Goal: Transaction & Acquisition: Purchase product/service

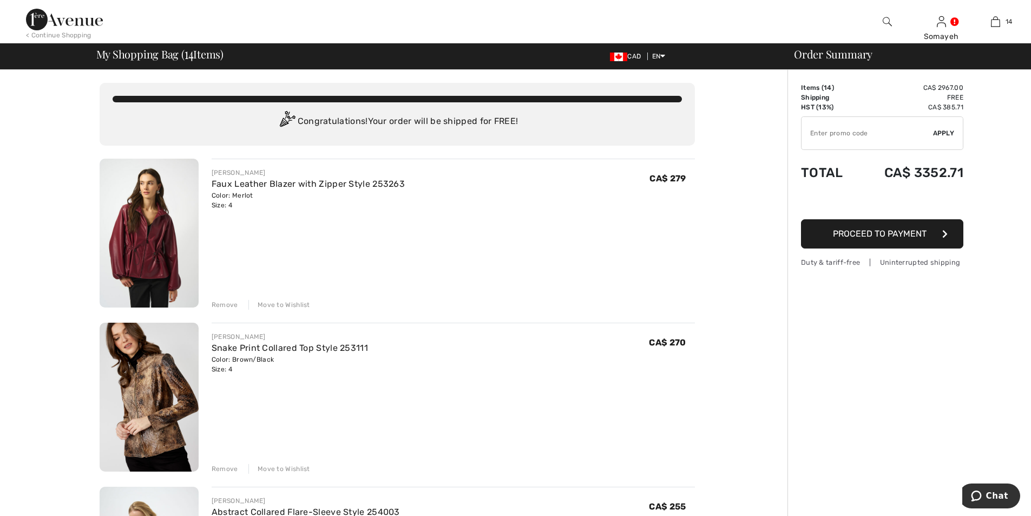
click at [216, 304] on div "Remove" at bounding box center [225, 305] width 27 height 10
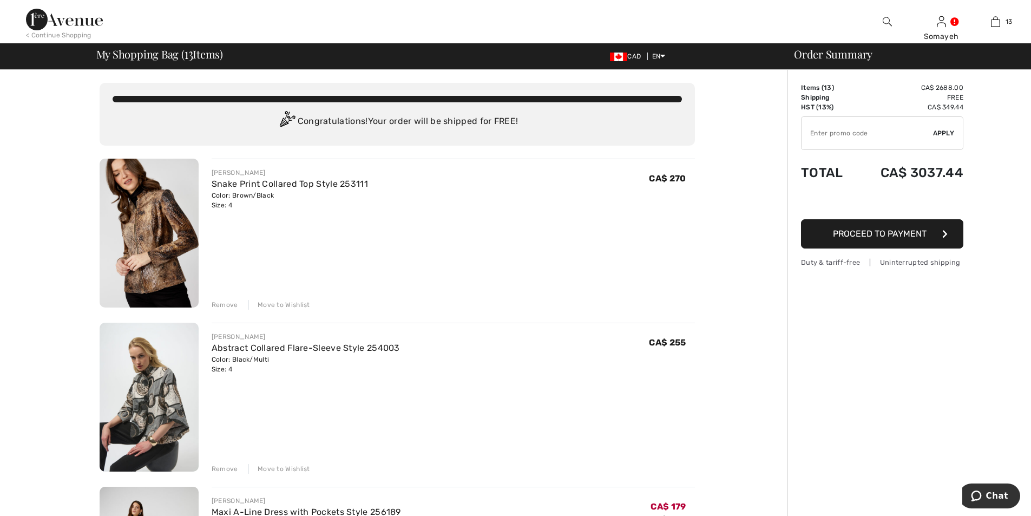
scroll to position [54, 0]
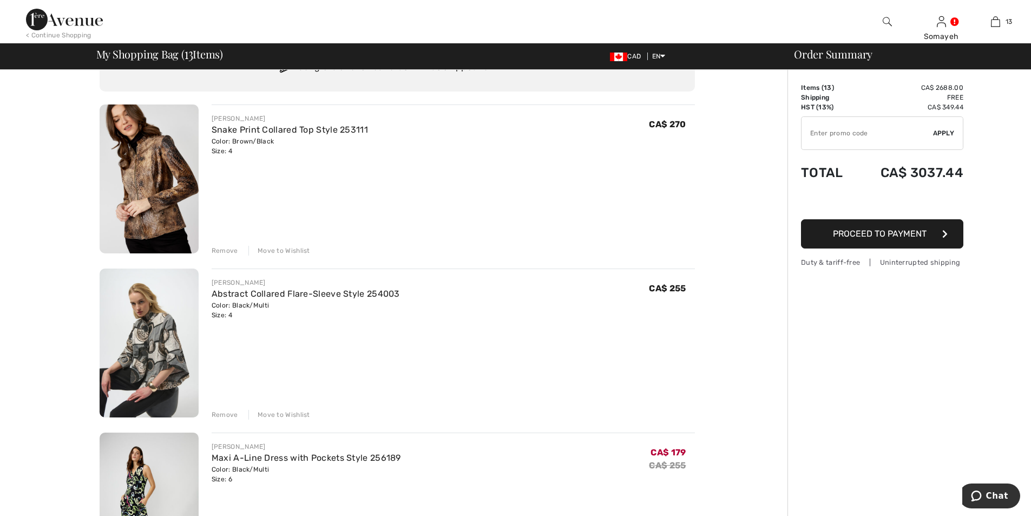
click at [220, 251] on div "Remove" at bounding box center [225, 251] width 27 height 10
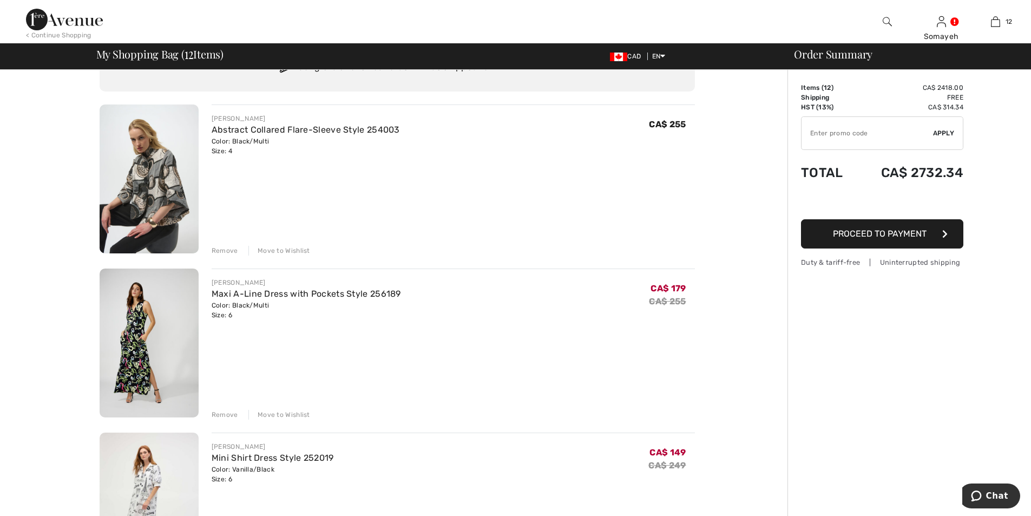
click at [219, 246] on div "Remove" at bounding box center [225, 251] width 27 height 10
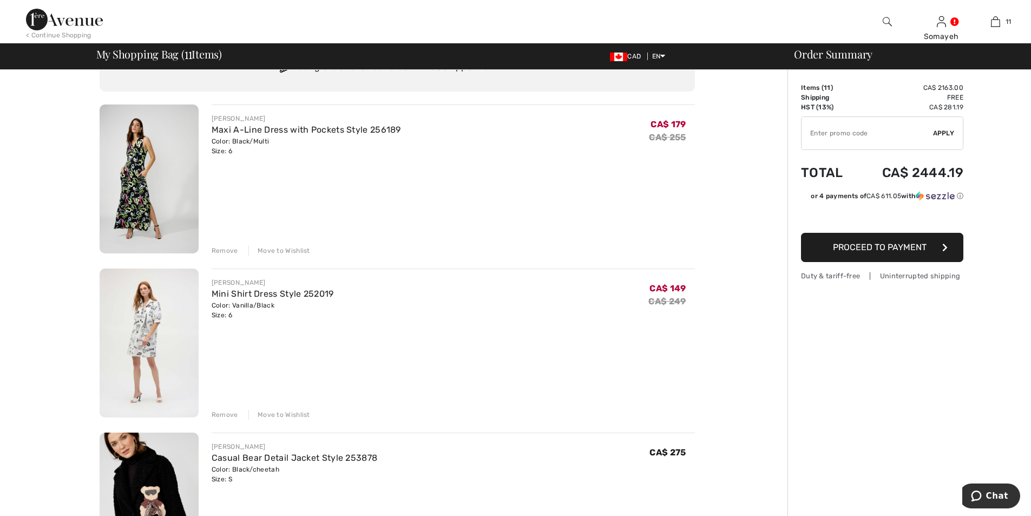
click at [226, 247] on div "Remove" at bounding box center [225, 251] width 27 height 10
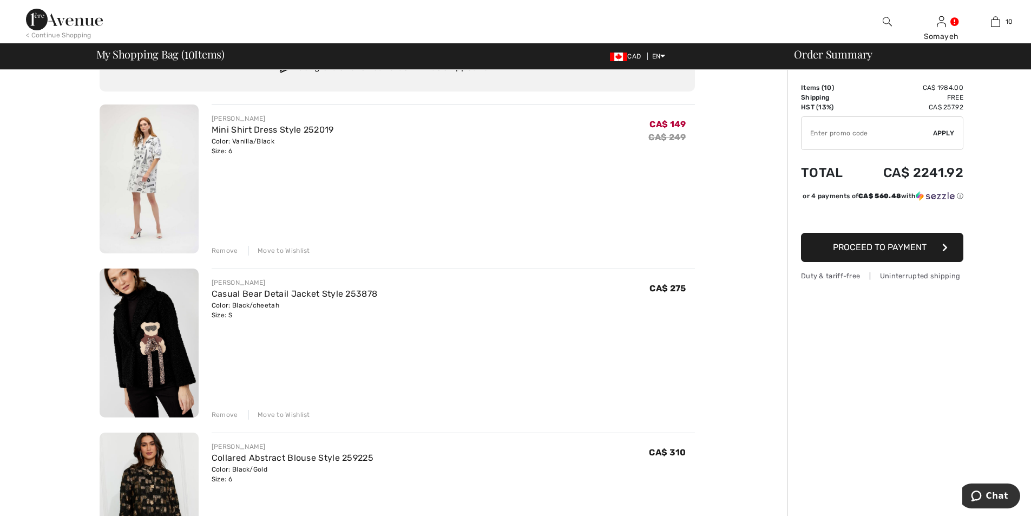
click at [223, 248] on div "Remove" at bounding box center [225, 251] width 27 height 10
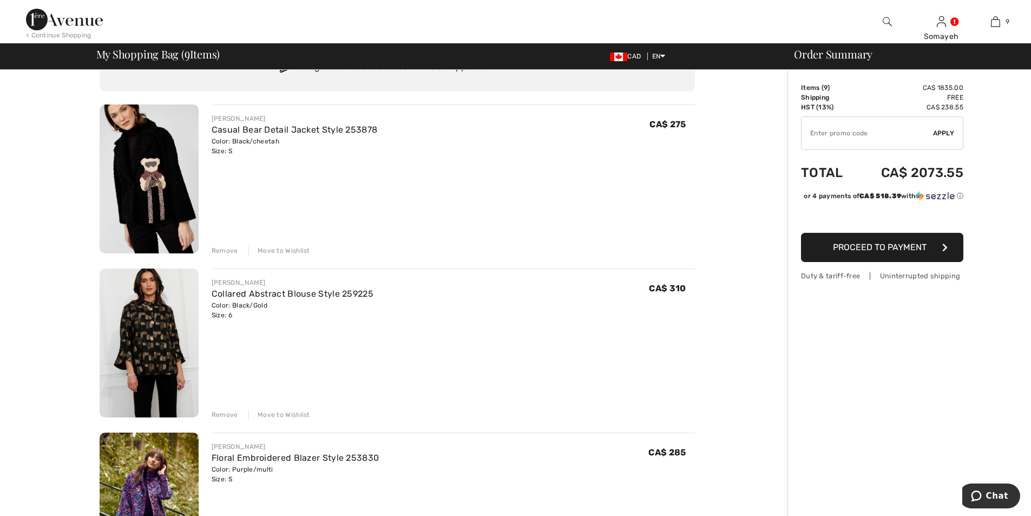
click at [225, 248] on div "Remove" at bounding box center [225, 251] width 27 height 10
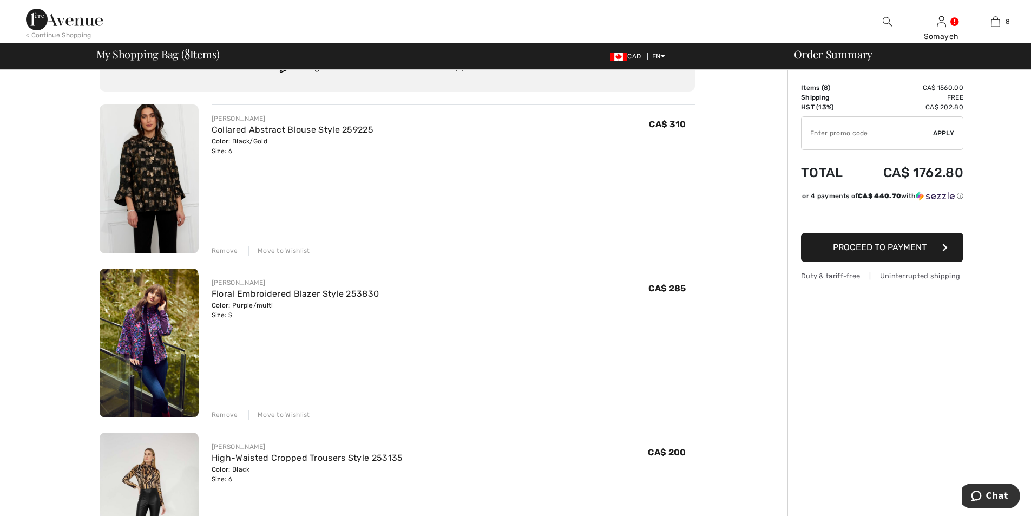
click at [226, 249] on div "Remove" at bounding box center [225, 251] width 27 height 10
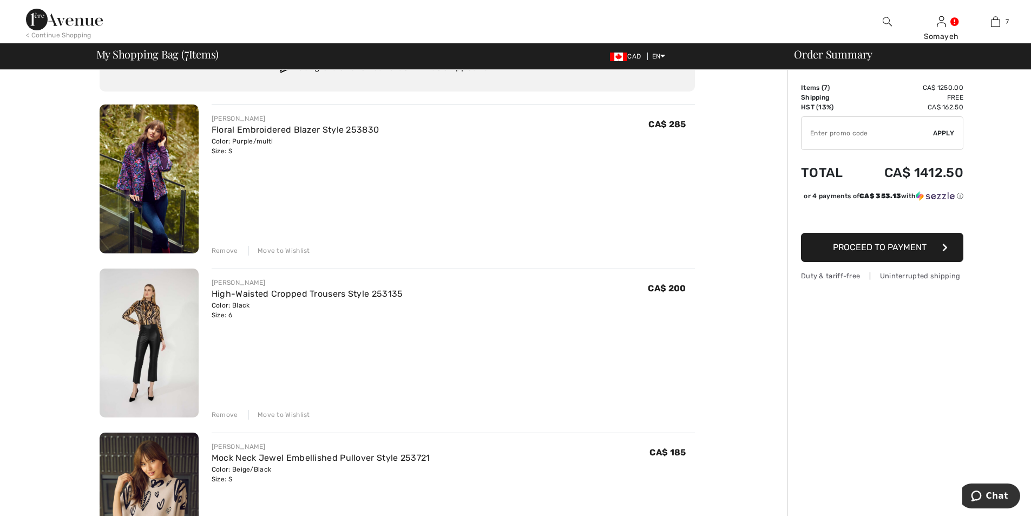
click at [225, 250] on div "Remove" at bounding box center [225, 251] width 27 height 10
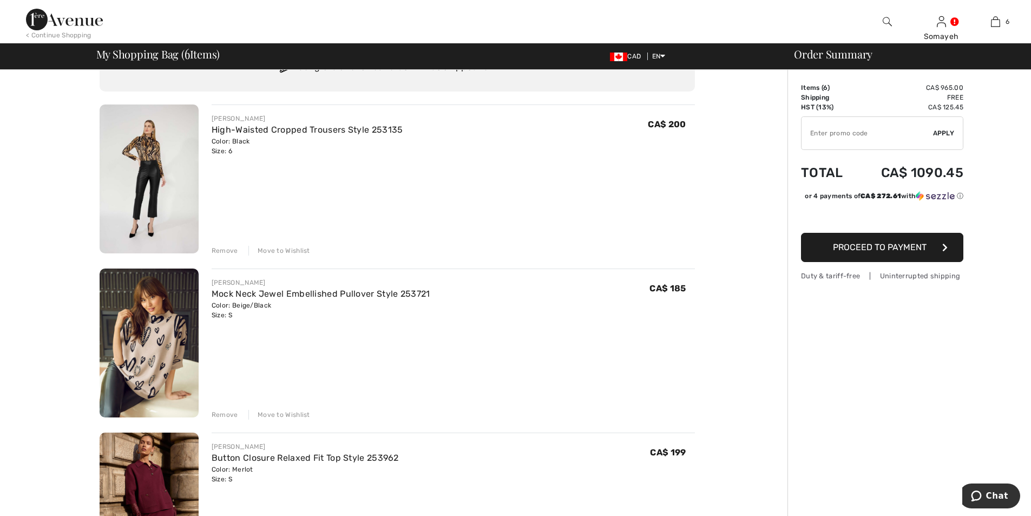
click at [226, 252] on div "Remove" at bounding box center [225, 251] width 27 height 10
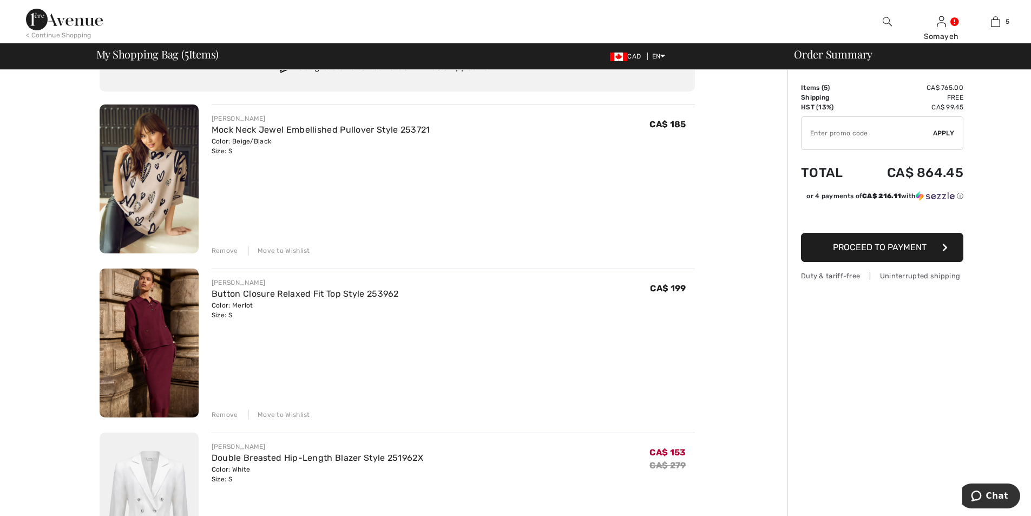
click at [226, 247] on div "Remove" at bounding box center [225, 251] width 27 height 10
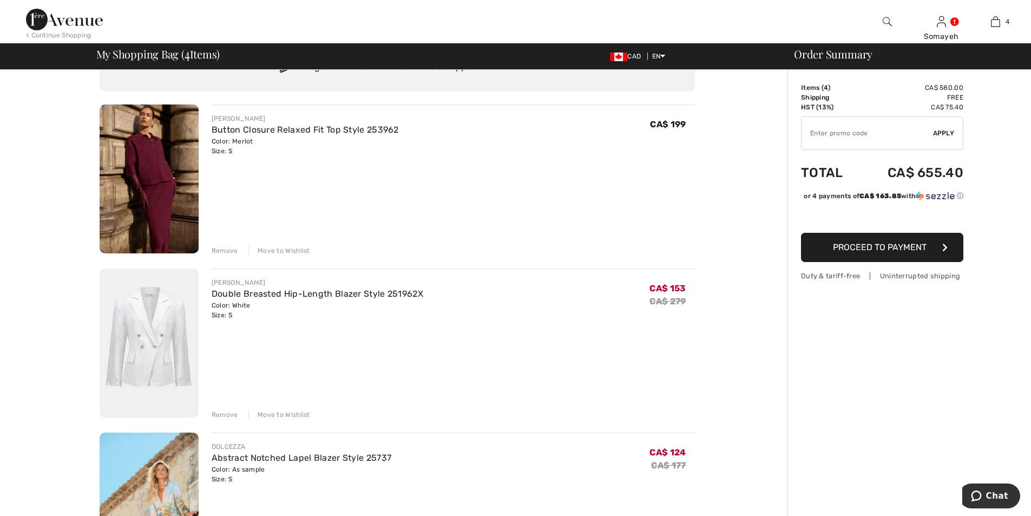
click at [218, 248] on div "Remove" at bounding box center [225, 251] width 27 height 10
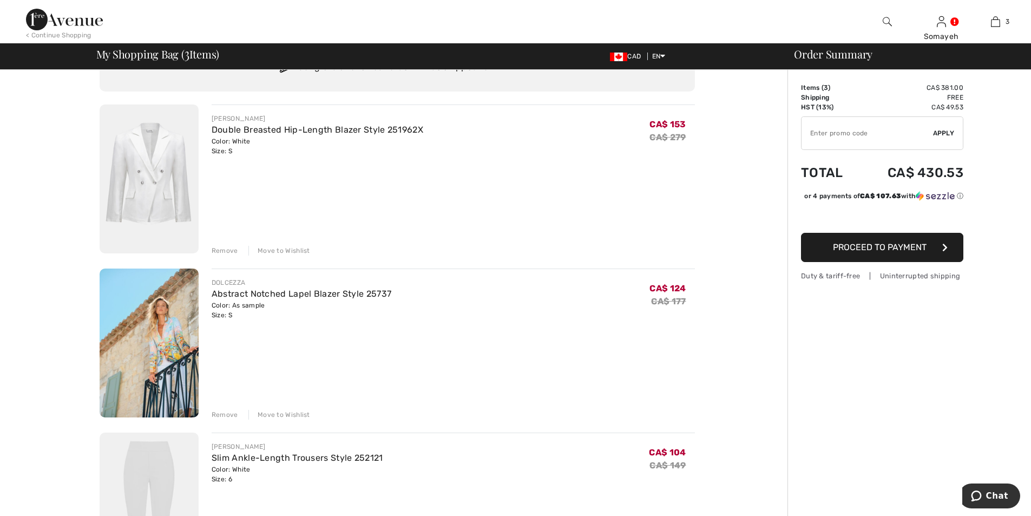
click at [217, 248] on div "Remove" at bounding box center [225, 251] width 27 height 10
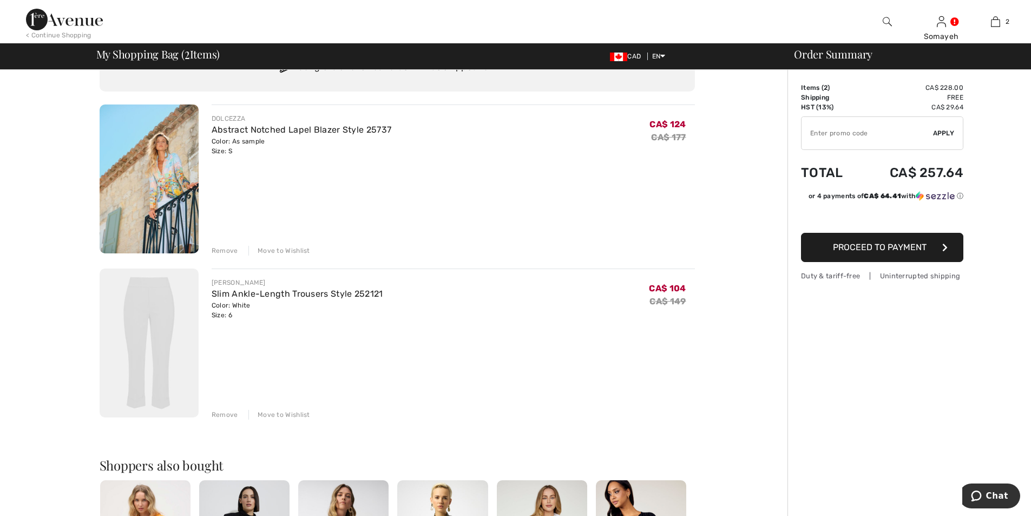
click at [222, 410] on div "Remove" at bounding box center [225, 415] width 27 height 10
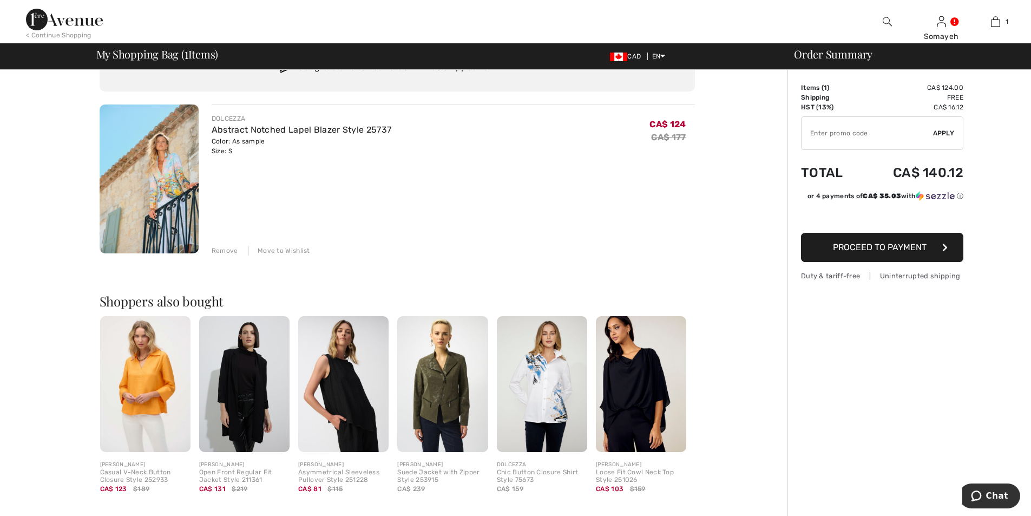
scroll to position [0, 0]
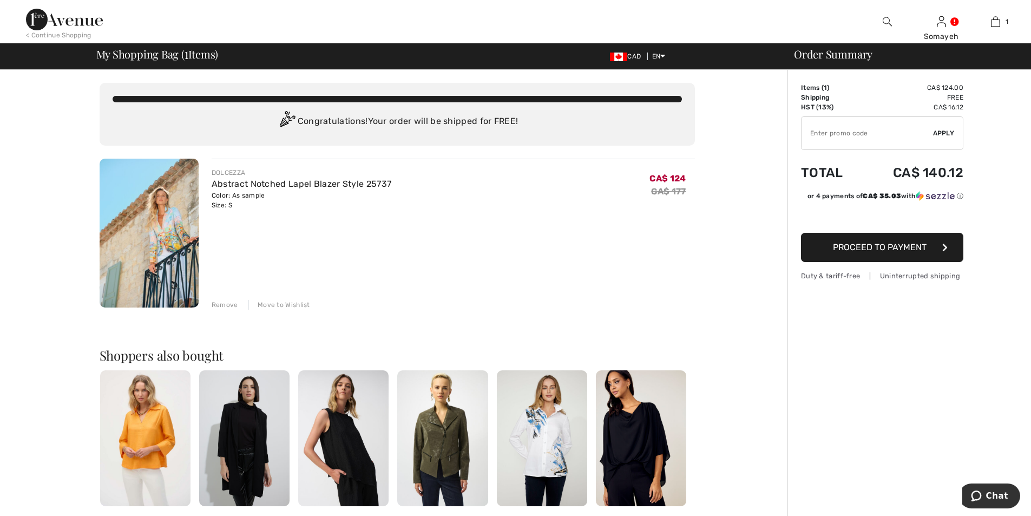
click at [850, 136] on input "TEXT" at bounding box center [868, 133] width 132 height 32
click at [830, 128] on input "TEXT" at bounding box center [868, 133] width 132 height 32
type input "EXTRA15"
click at [940, 132] on span "Apply" at bounding box center [944, 133] width 22 height 10
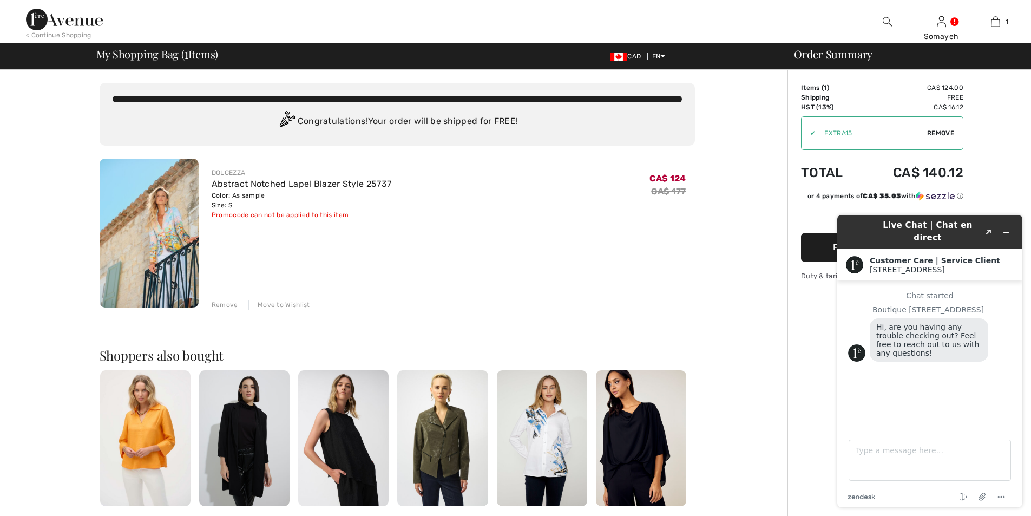
click at [936, 131] on span "Remove" at bounding box center [940, 133] width 27 height 10
click at [160, 236] on img at bounding box center [149, 233] width 99 height 149
click at [167, 230] on img at bounding box center [149, 233] width 99 height 149
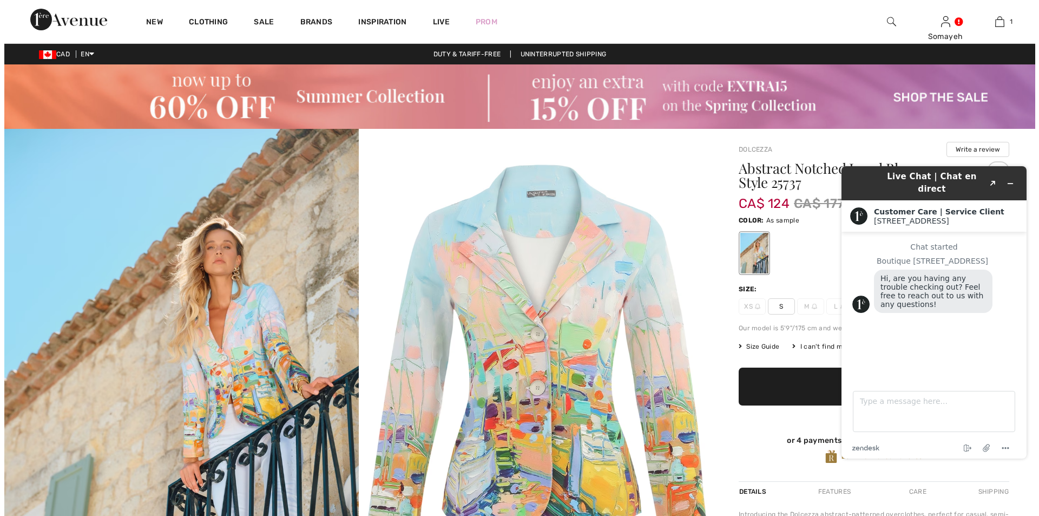
scroll to position [54, 0]
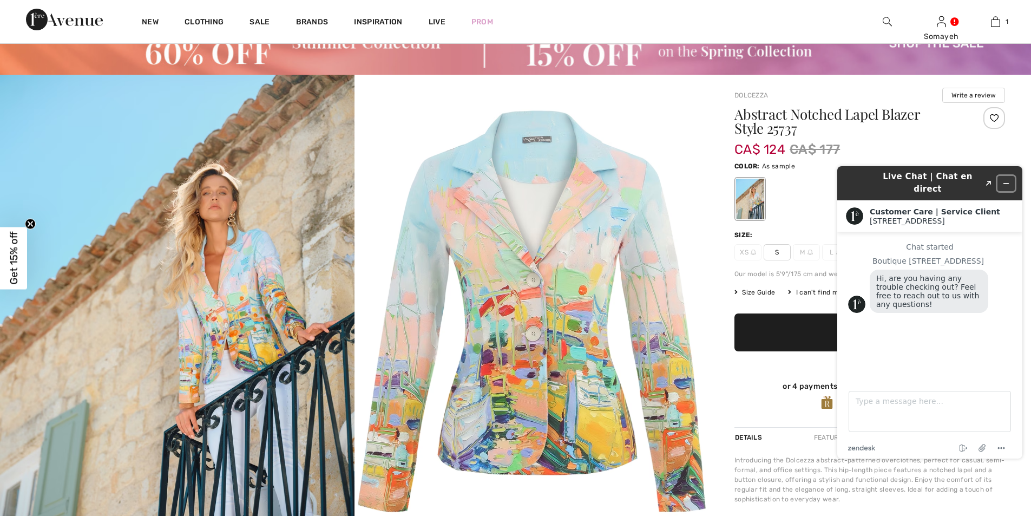
click at [1004, 180] on icon "Minimize widget" at bounding box center [1006, 184] width 8 height 8
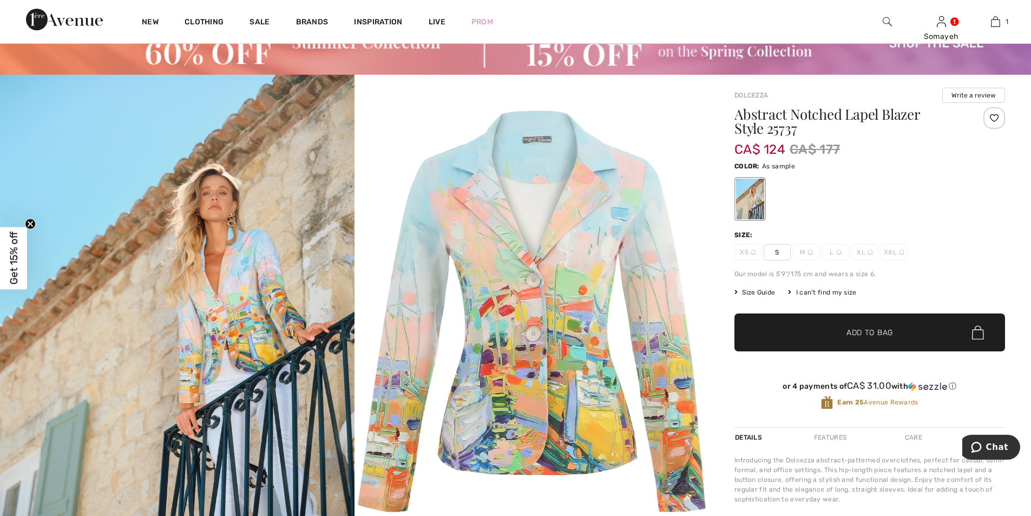
click at [180, 320] on img at bounding box center [177, 311] width 354 height 472
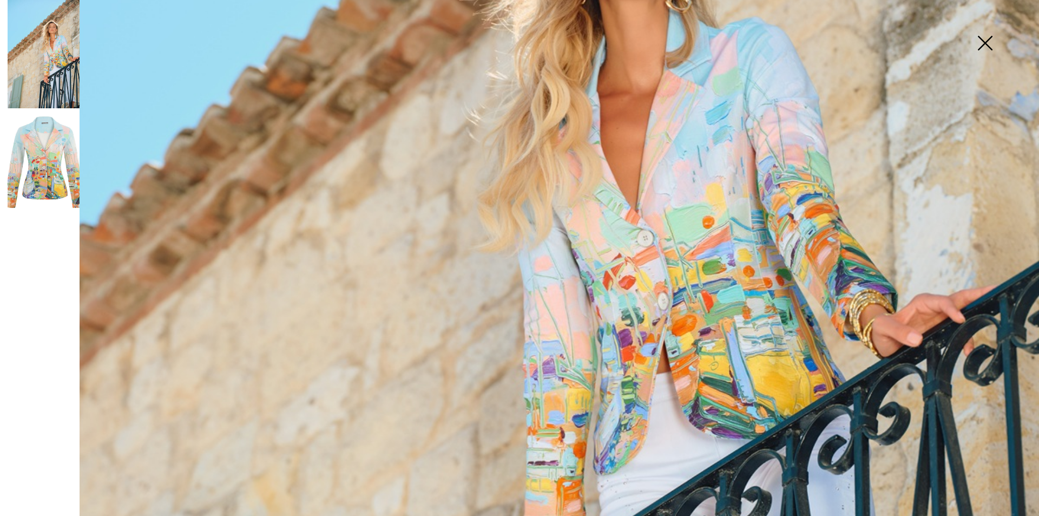
scroll to position [379, 0]
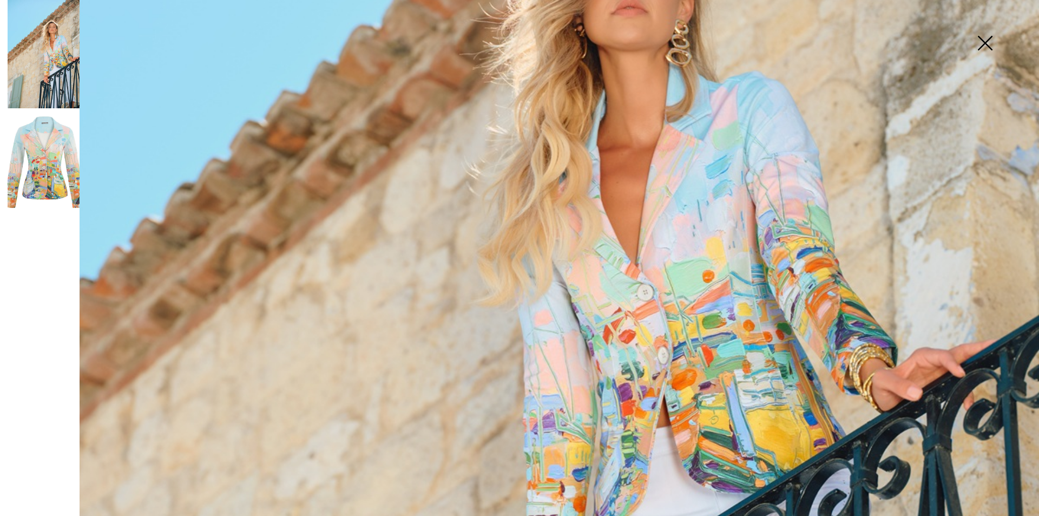
click at [30, 178] on img at bounding box center [44, 162] width 72 height 108
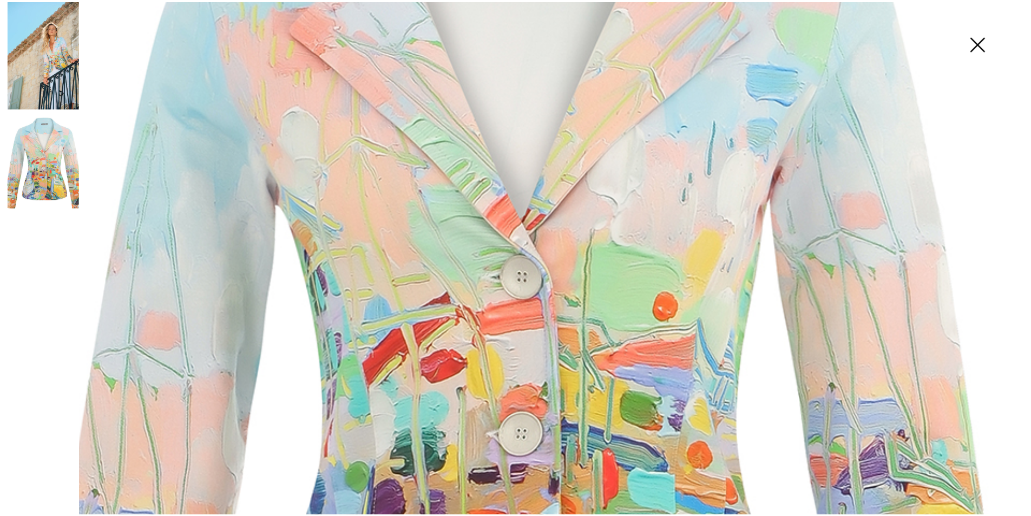
scroll to position [271, 0]
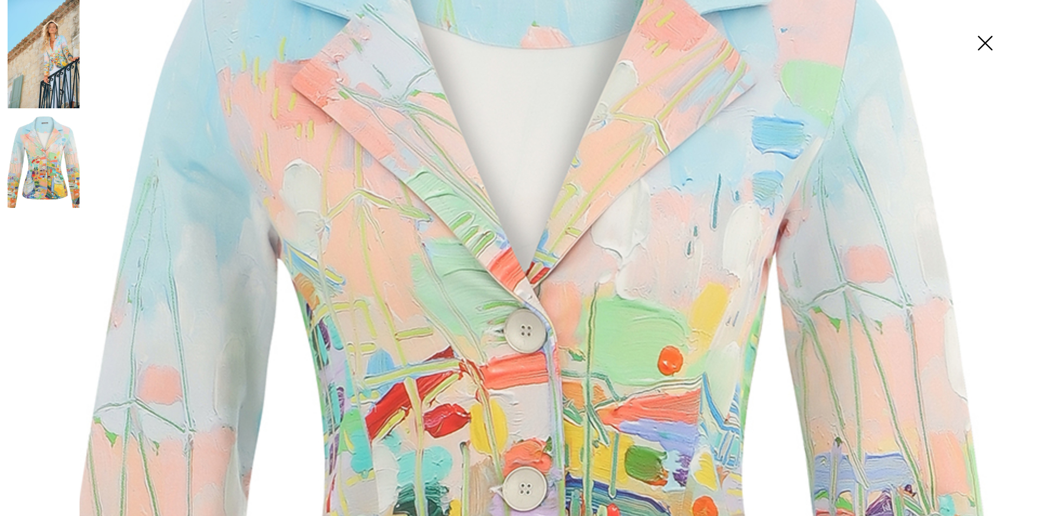
click at [984, 44] on img at bounding box center [985, 44] width 54 height 56
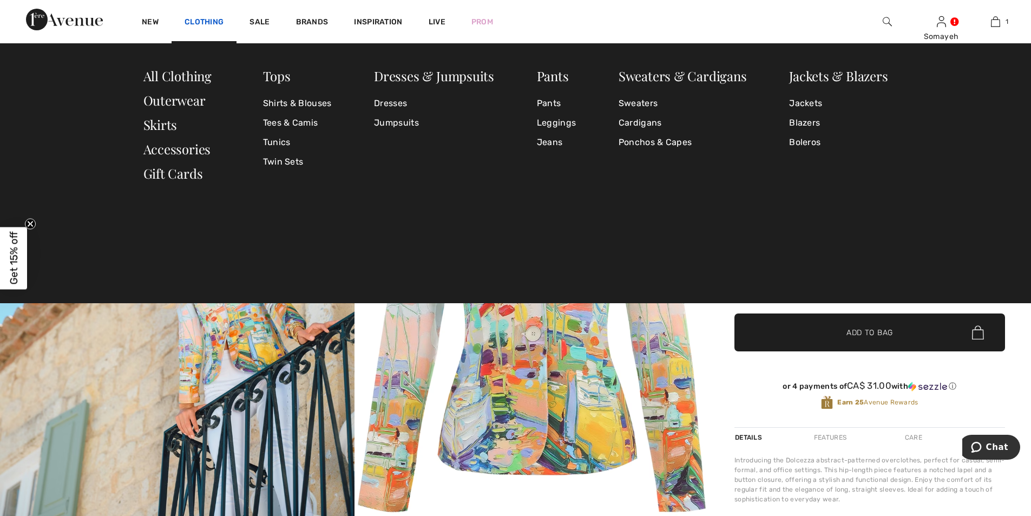
click at [212, 18] on link "Clothing" at bounding box center [204, 22] width 39 height 11
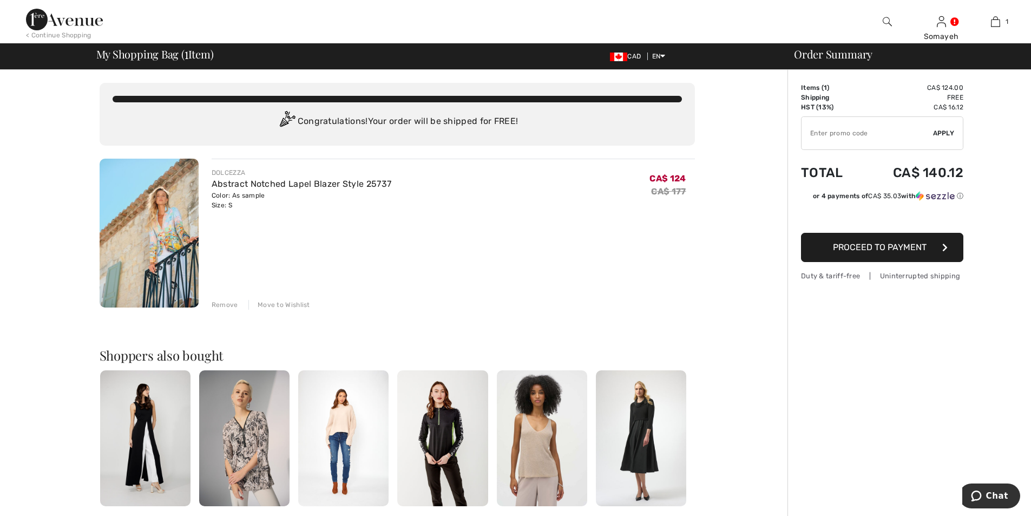
click at [890, 248] on span "Proceed to Payment" at bounding box center [880, 247] width 94 height 10
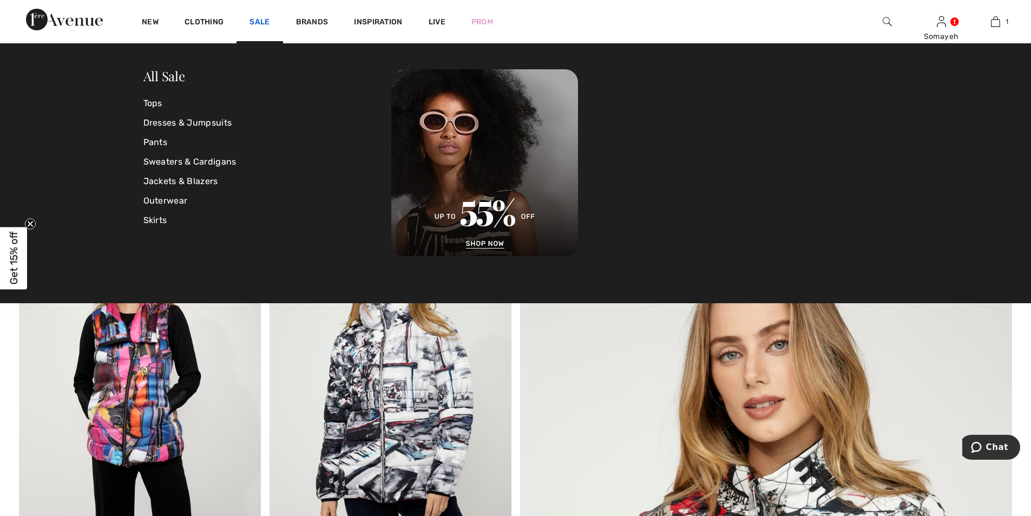
click at [257, 22] on link "Sale" at bounding box center [259, 22] width 20 height 11
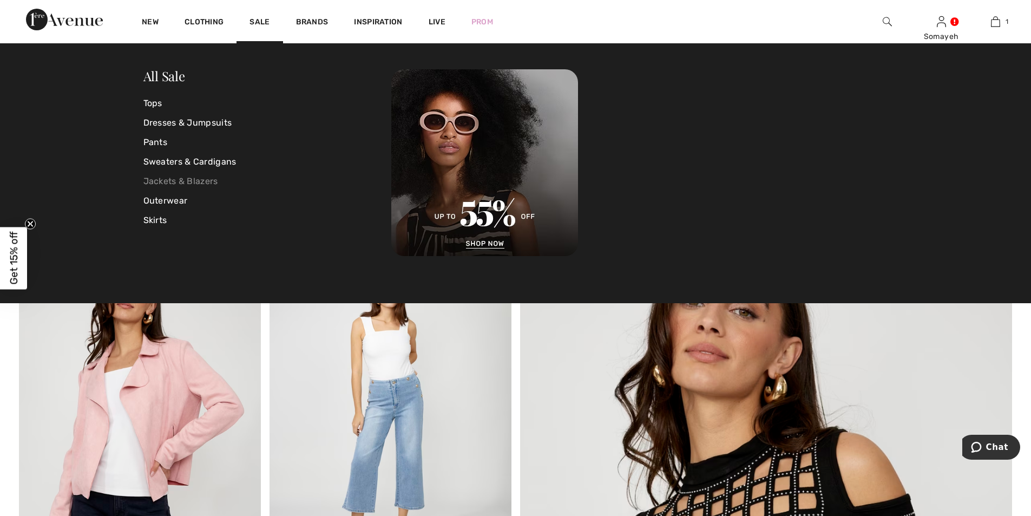
click at [206, 178] on link "Jackets & Blazers" at bounding box center [267, 181] width 248 height 19
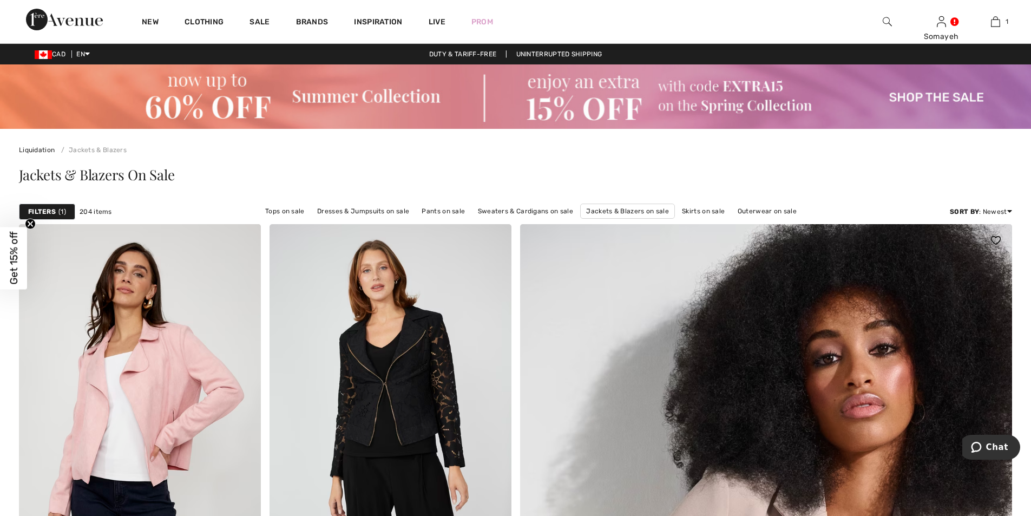
scroll to position [108, 0]
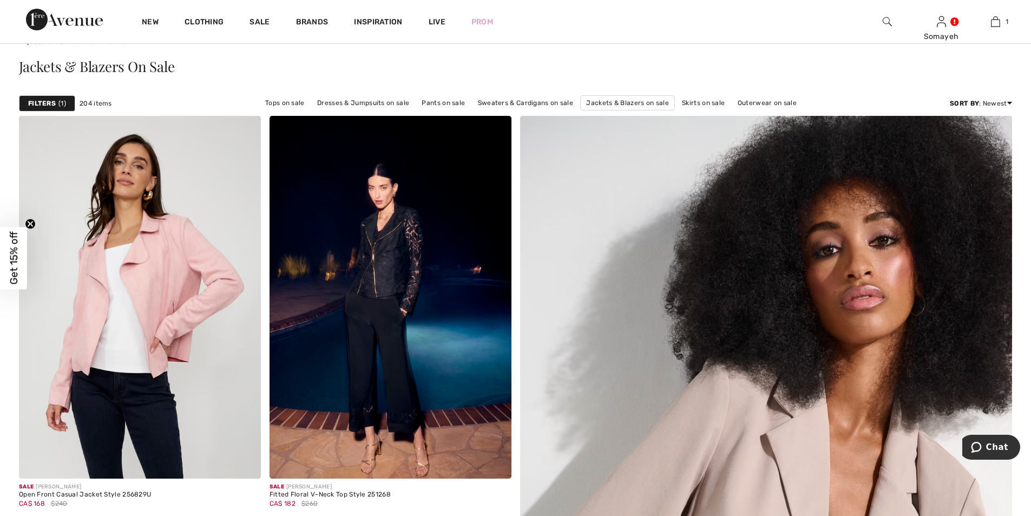
click at [41, 99] on strong "Filters" at bounding box center [42, 103] width 28 height 10
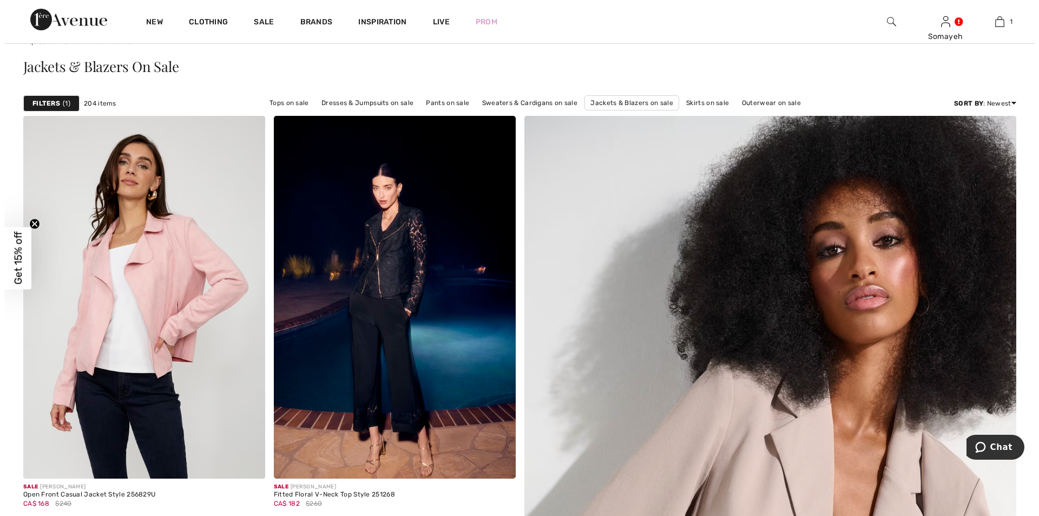
scroll to position [109, 0]
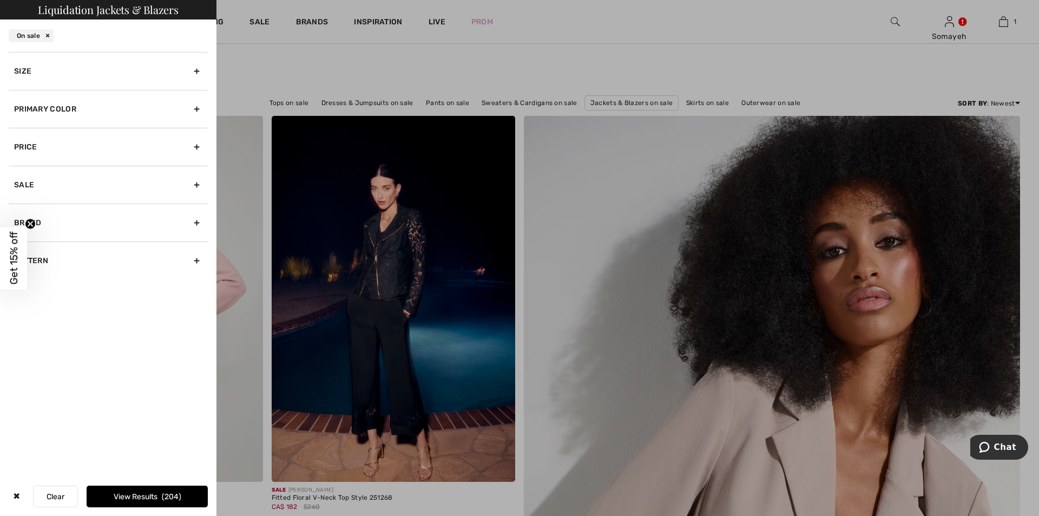
click at [536, 75] on div at bounding box center [519, 258] width 1039 height 516
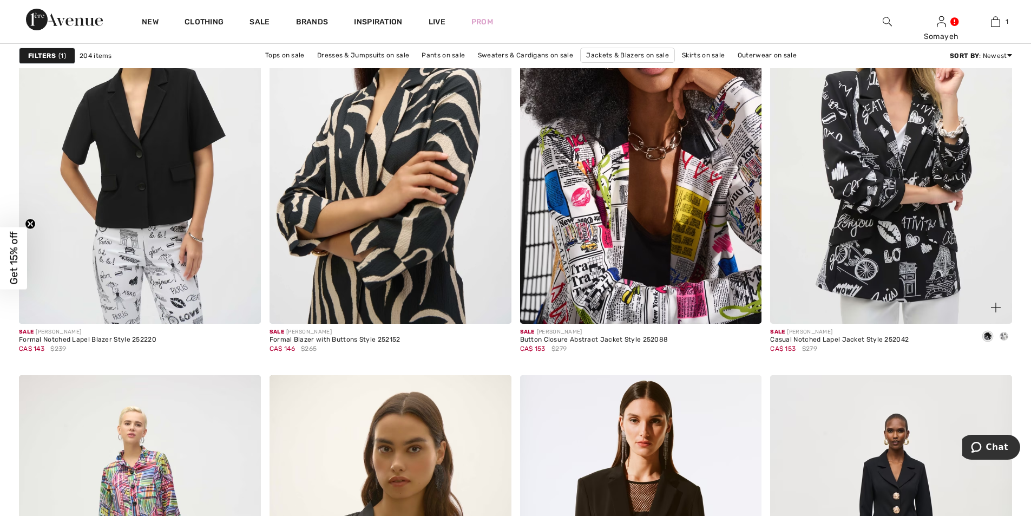
scroll to position [2760, 0]
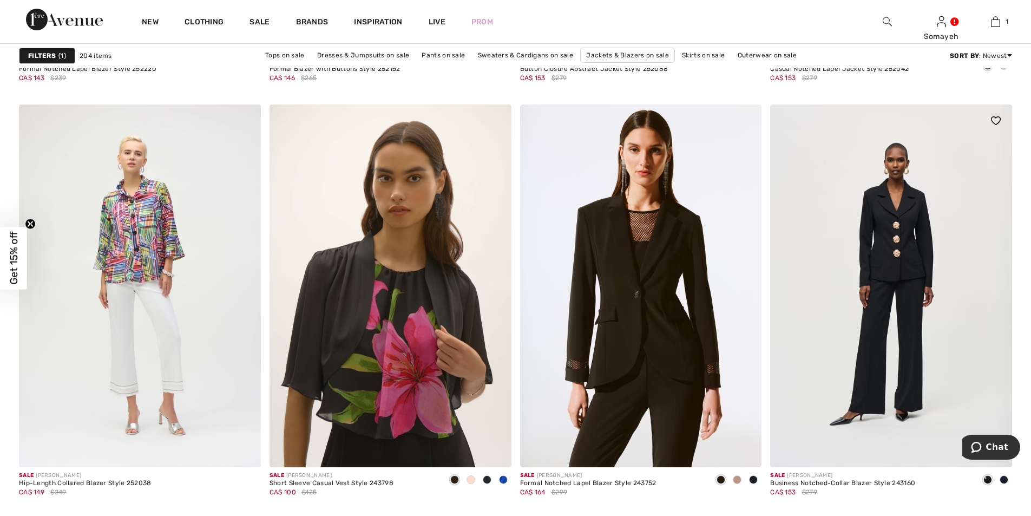
click at [1003, 478] on span at bounding box center [1004, 479] width 9 height 9
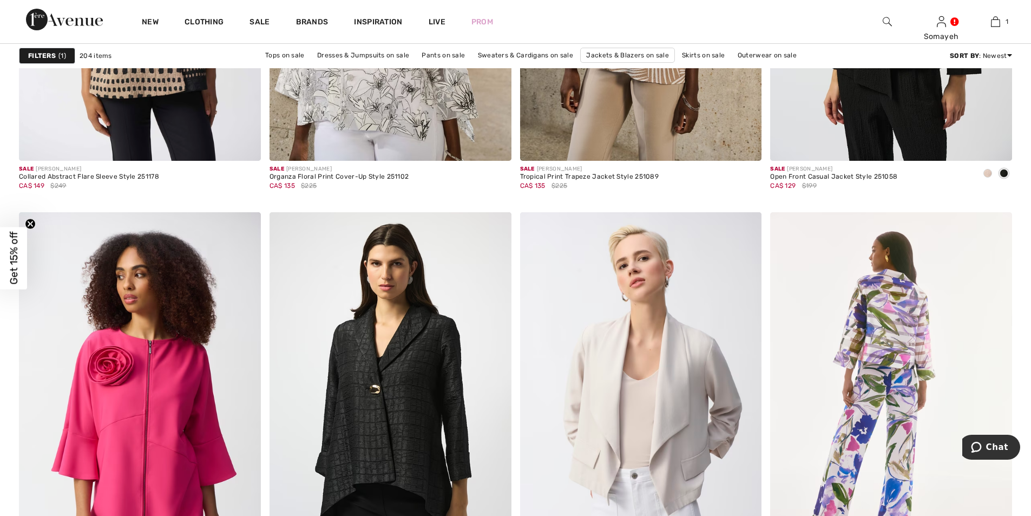
scroll to position [6115, 0]
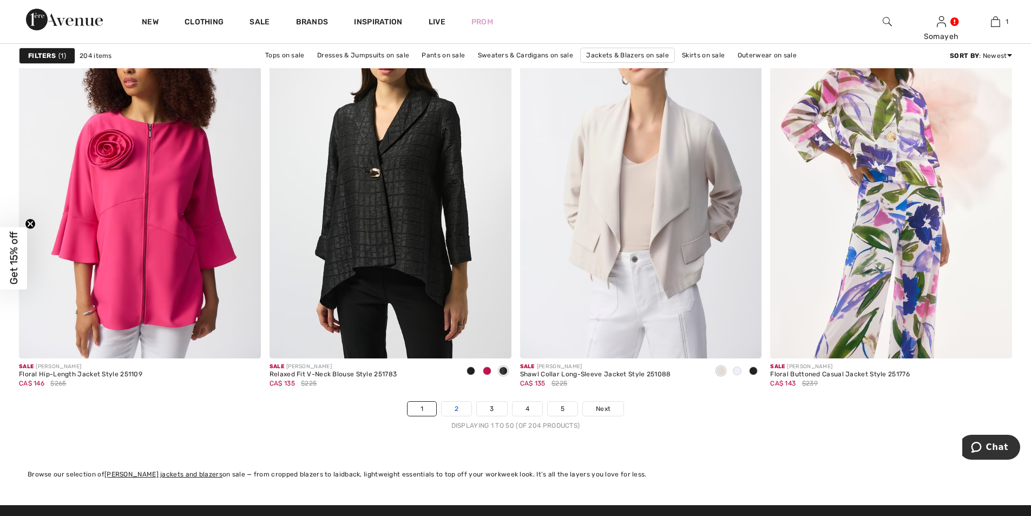
click at [450, 403] on link "2" at bounding box center [457, 409] width 30 height 14
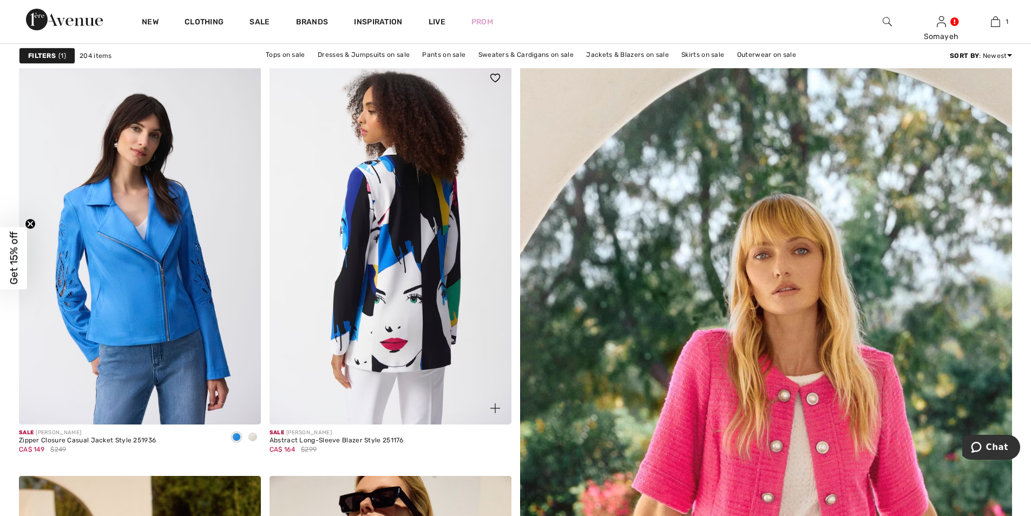
click at [428, 240] on img at bounding box center [391, 243] width 242 height 363
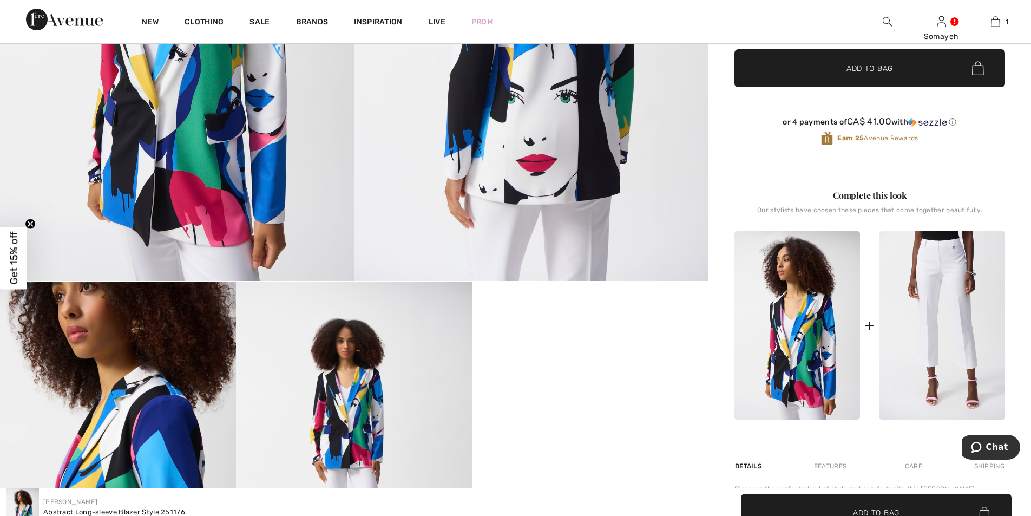
scroll to position [487, 0]
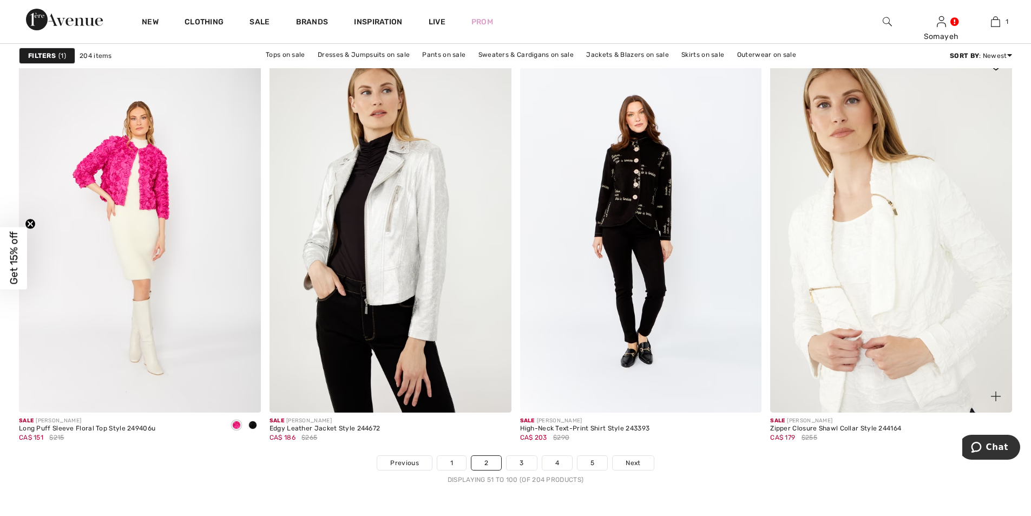
scroll to position [6115, 0]
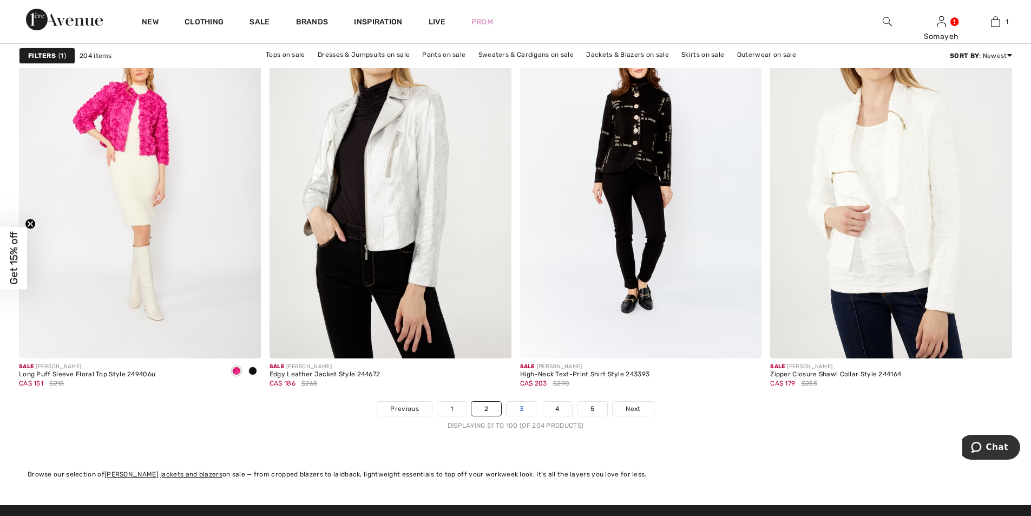
click at [520, 411] on link "3" at bounding box center [522, 409] width 30 height 14
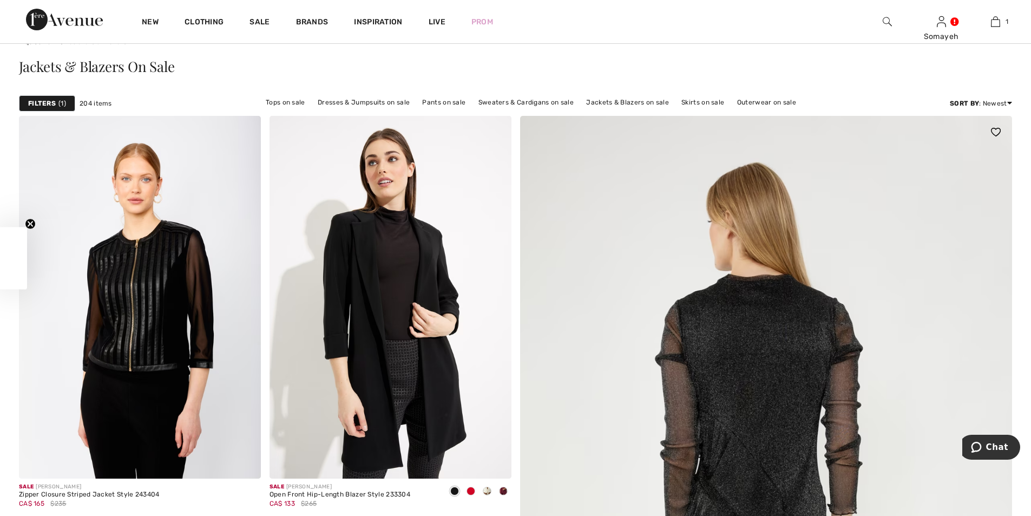
scroll to position [162, 0]
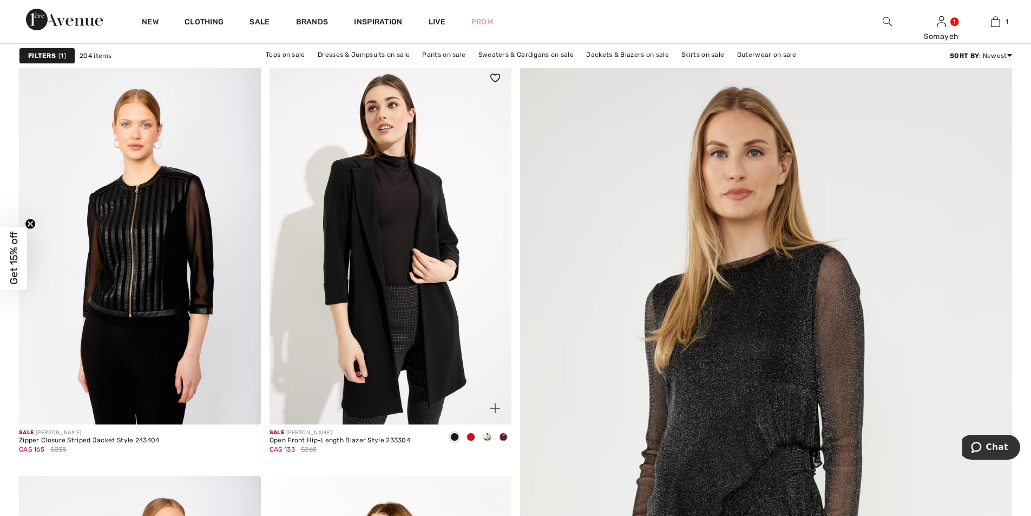
click at [502, 436] on span at bounding box center [503, 436] width 9 height 9
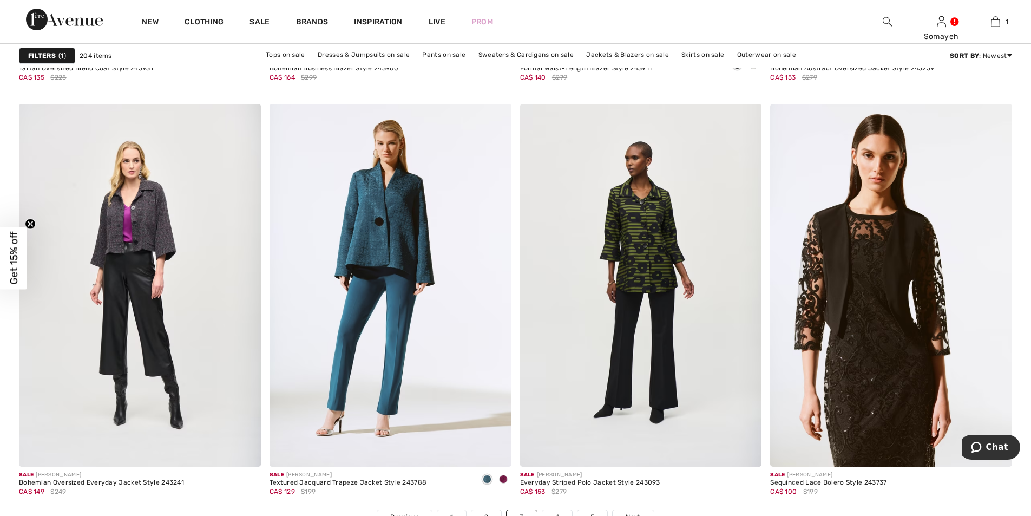
scroll to position [6115, 0]
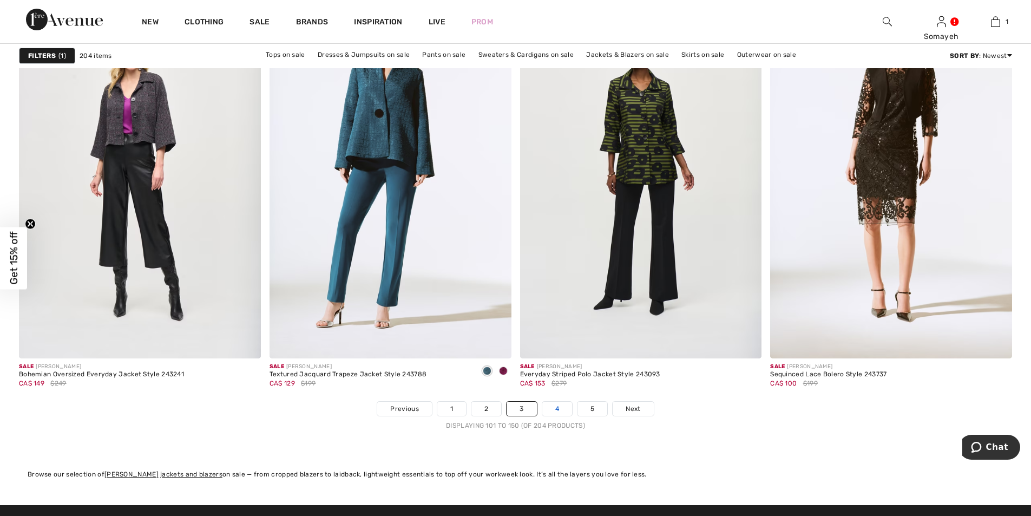
click at [560, 409] on link "4" at bounding box center [557, 409] width 30 height 14
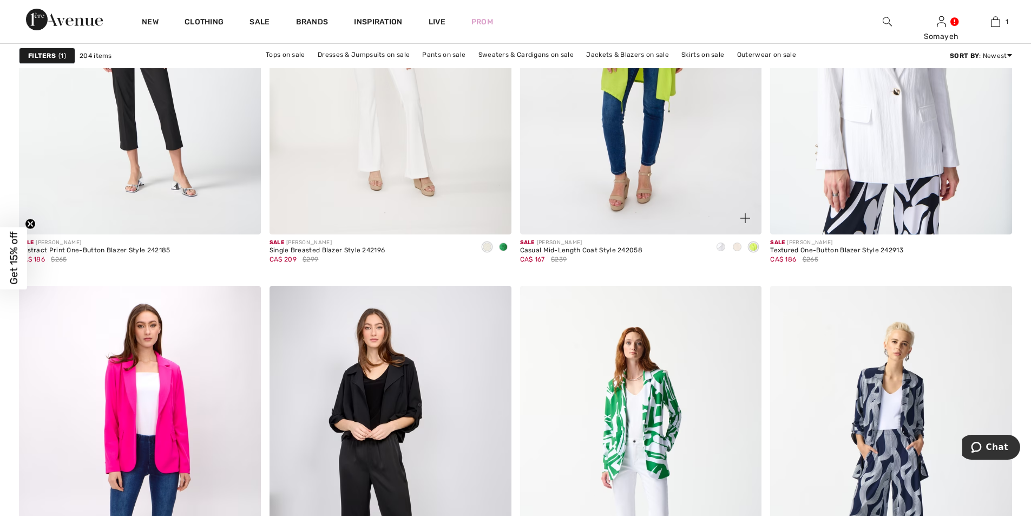
scroll to position [2002, 0]
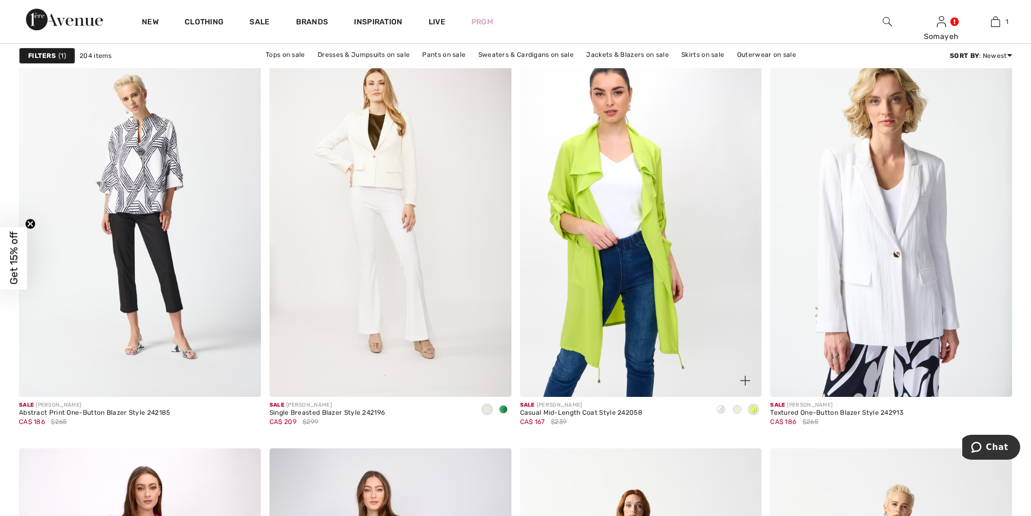
click at [635, 238] on img at bounding box center [641, 215] width 242 height 363
click at [639, 232] on img at bounding box center [641, 215] width 242 height 363
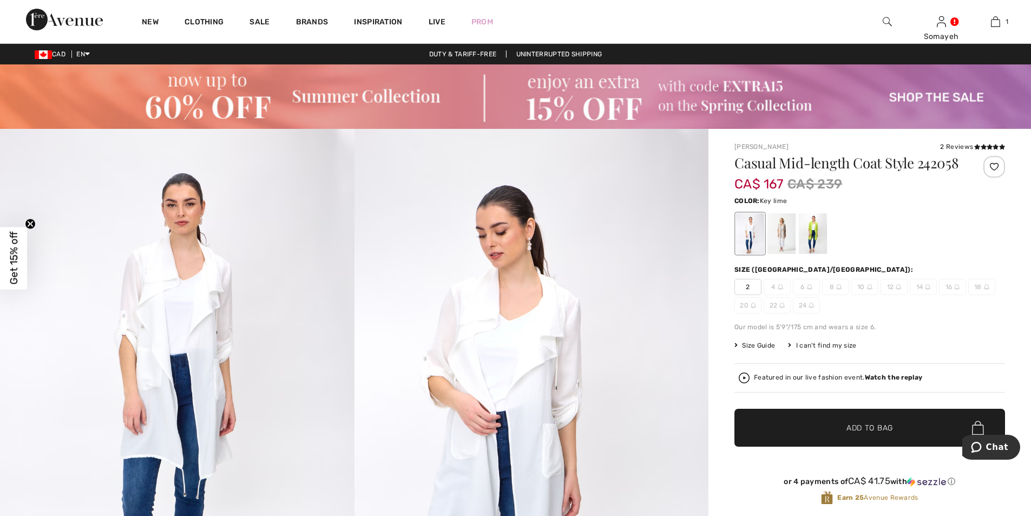
click at [816, 234] on div at bounding box center [813, 233] width 28 height 41
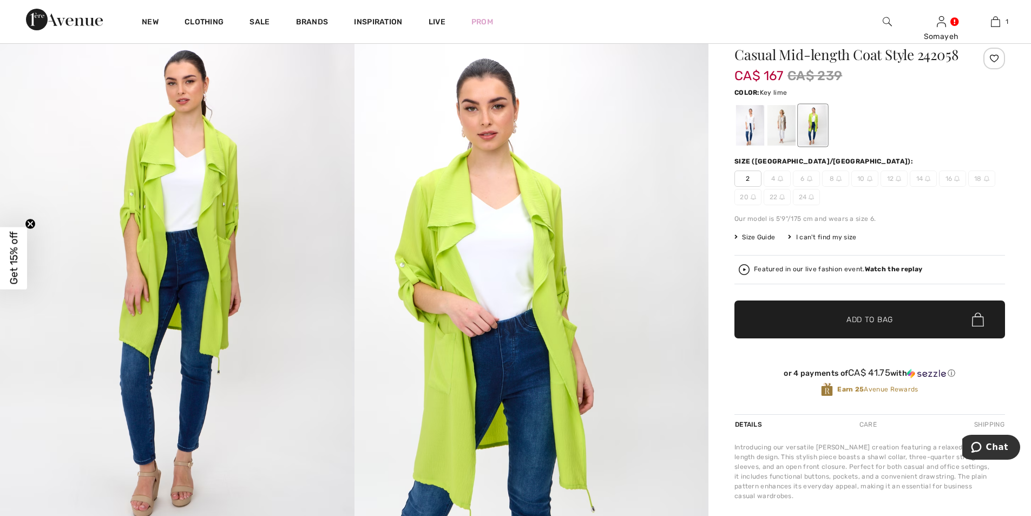
click at [234, 243] on img at bounding box center [177, 286] width 354 height 531
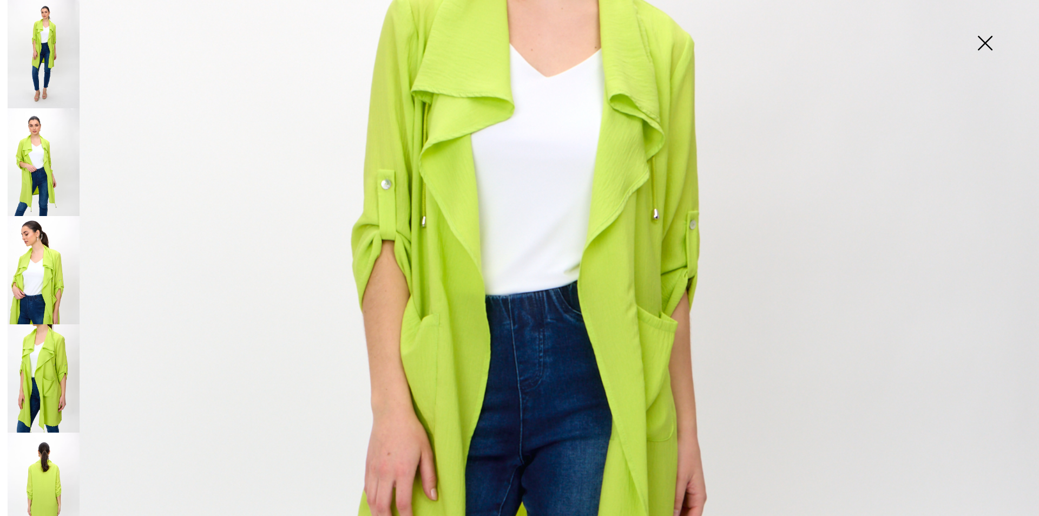
scroll to position [541, 0]
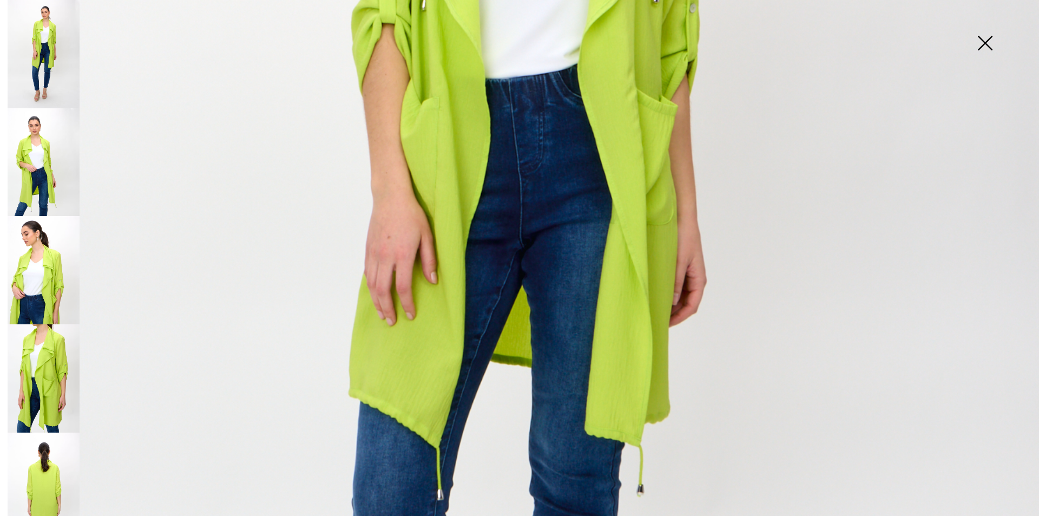
click at [54, 156] on img at bounding box center [44, 162] width 72 height 108
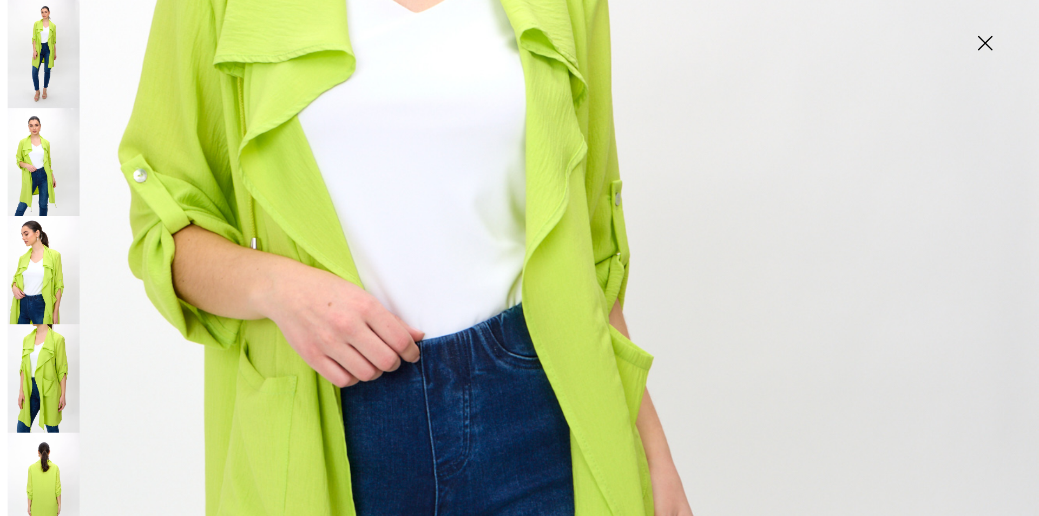
scroll to position [271, 0]
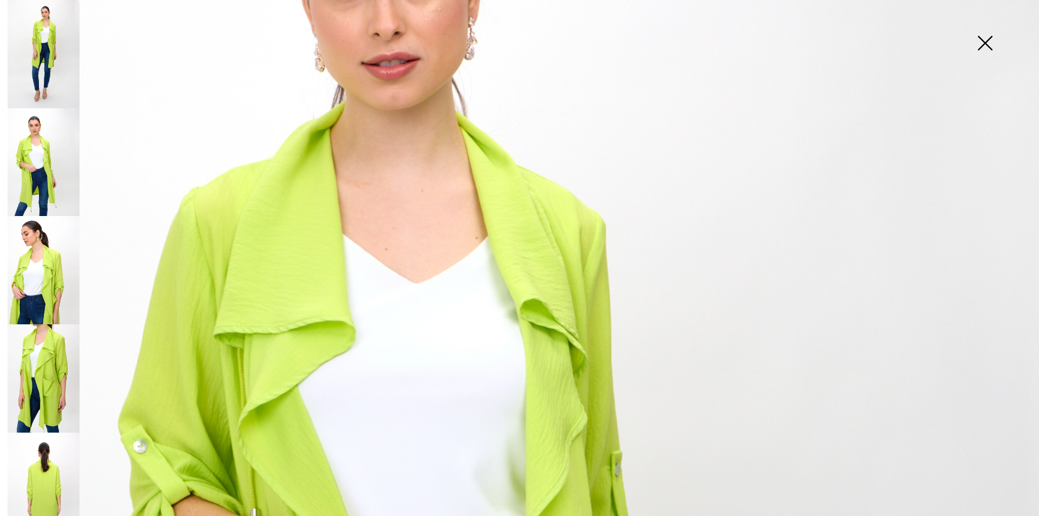
click at [55, 273] on img at bounding box center [44, 270] width 72 height 108
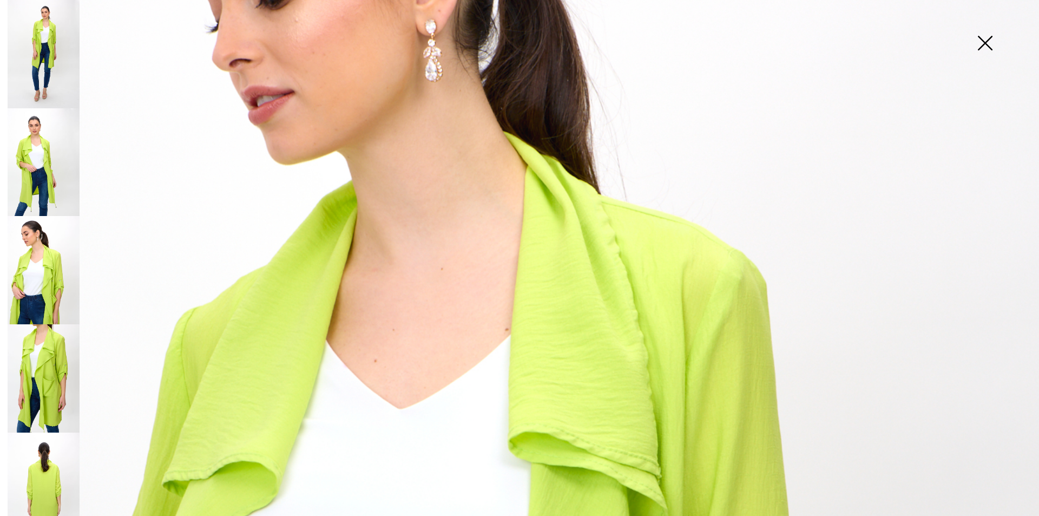
scroll to position [487, 0]
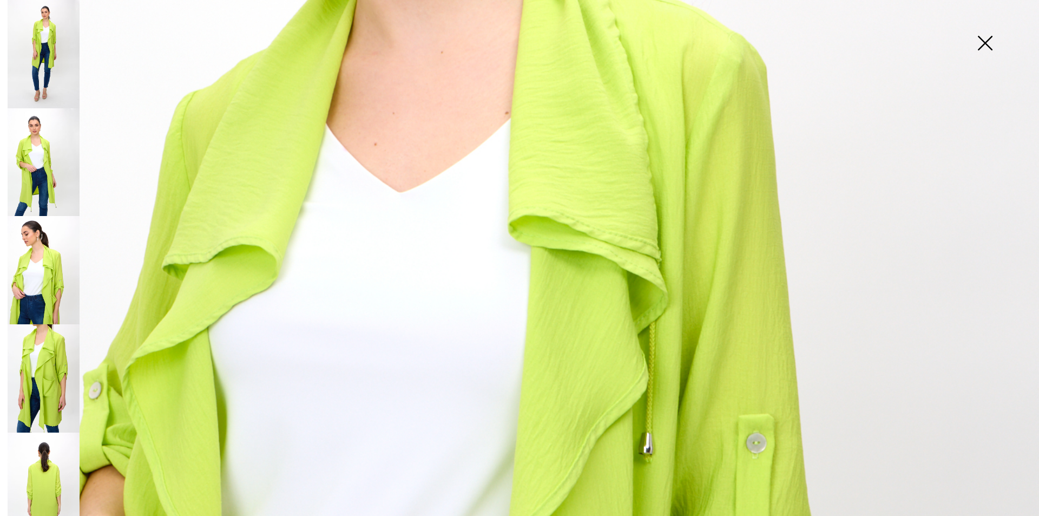
click at [53, 355] on img at bounding box center [44, 378] width 72 height 108
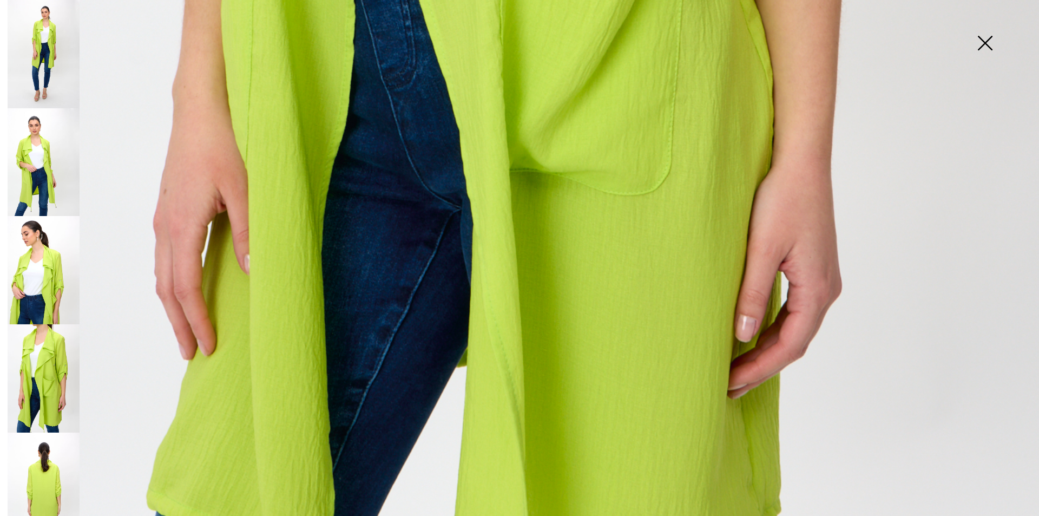
scroll to position [1031, 0]
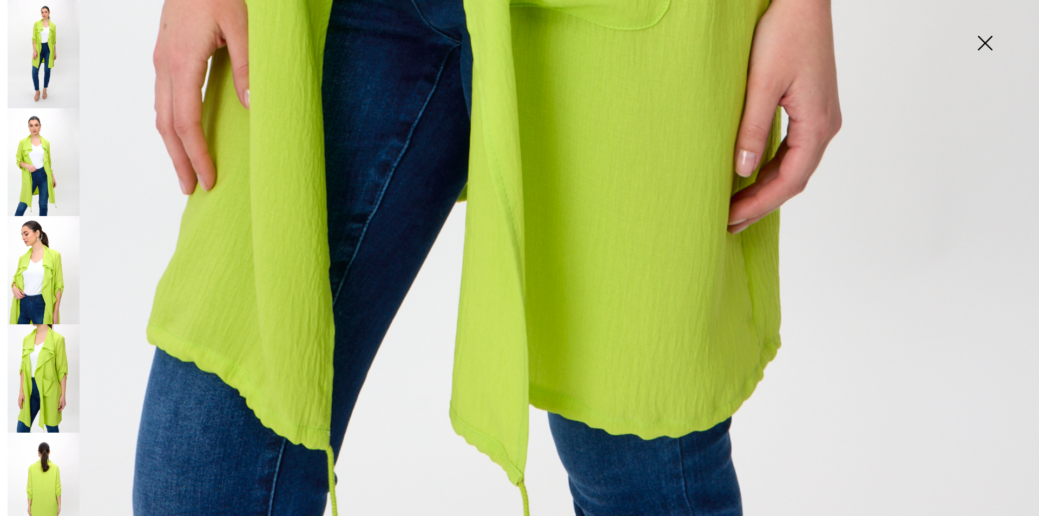
click at [42, 460] on img at bounding box center [44, 486] width 72 height 108
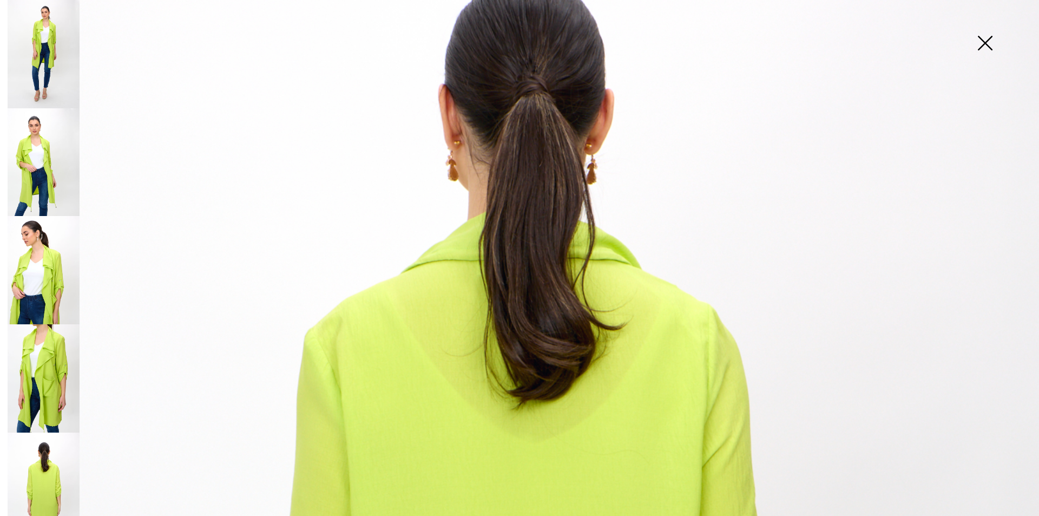
scroll to position [108, 0]
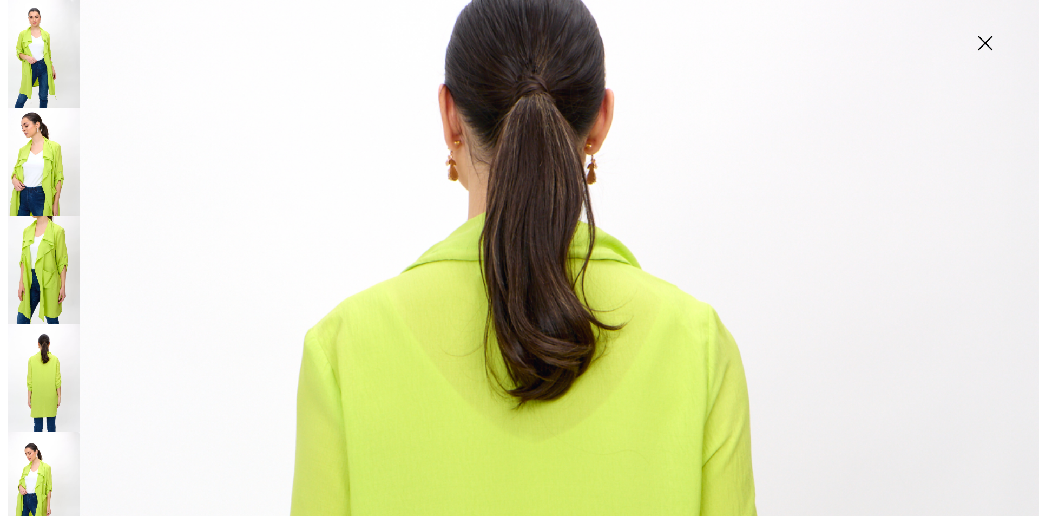
click at [45, 443] on img at bounding box center [44, 486] width 72 height 108
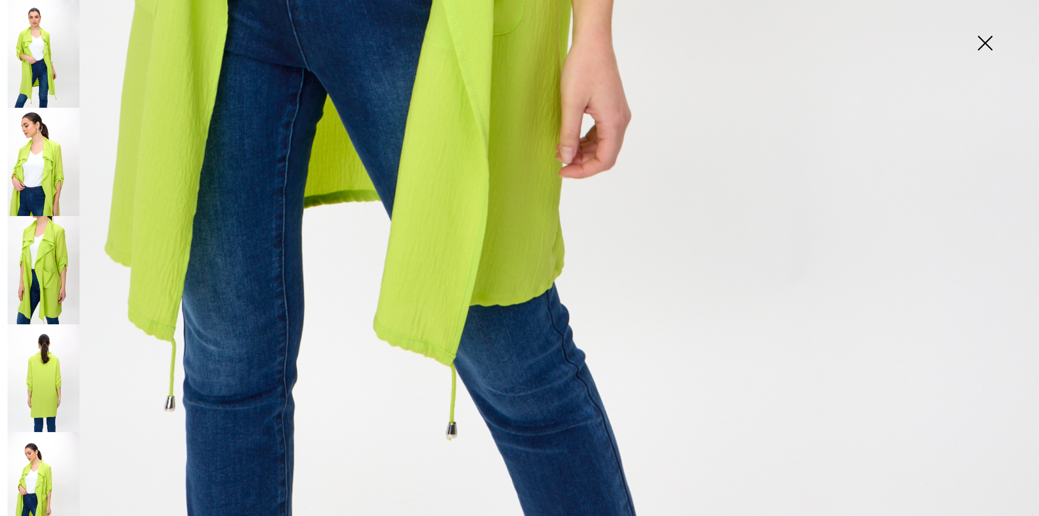
scroll to position [869, 0]
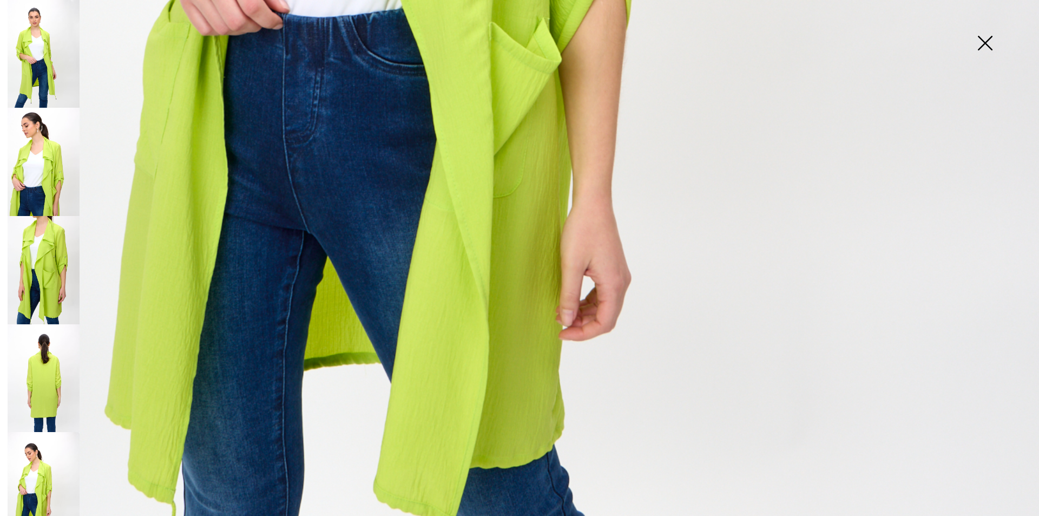
click at [53, 359] on img at bounding box center [44, 378] width 72 height 108
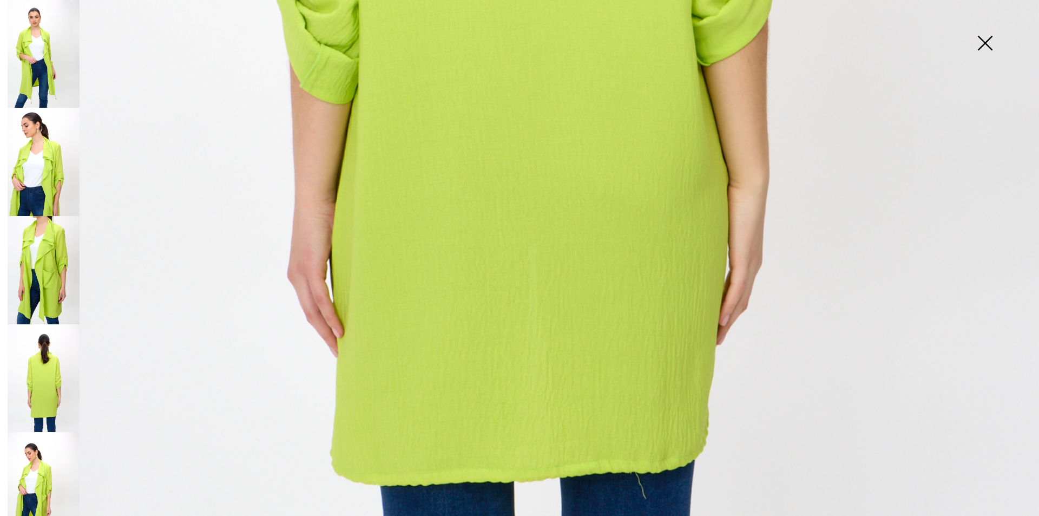
click at [43, 241] on img at bounding box center [44, 270] width 72 height 108
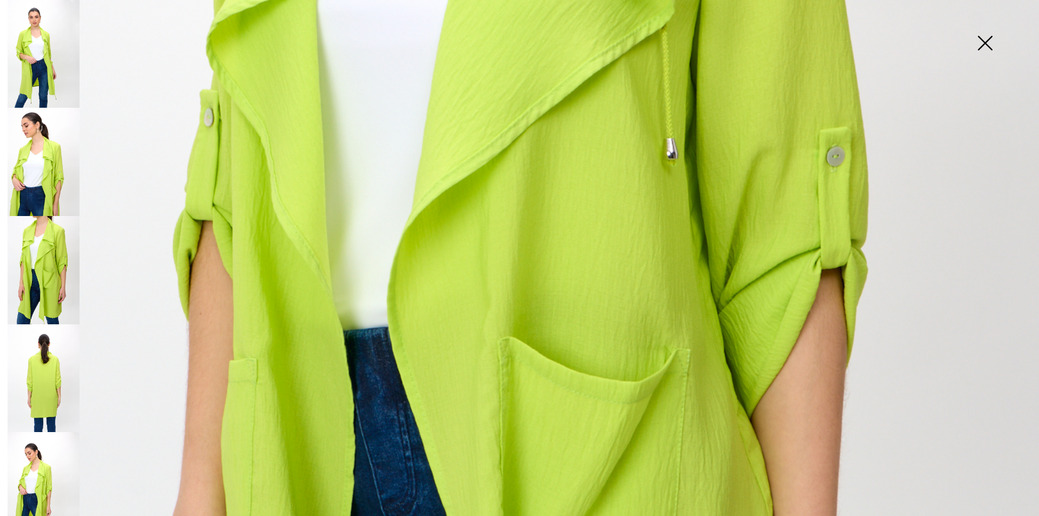
scroll to position [219, 0]
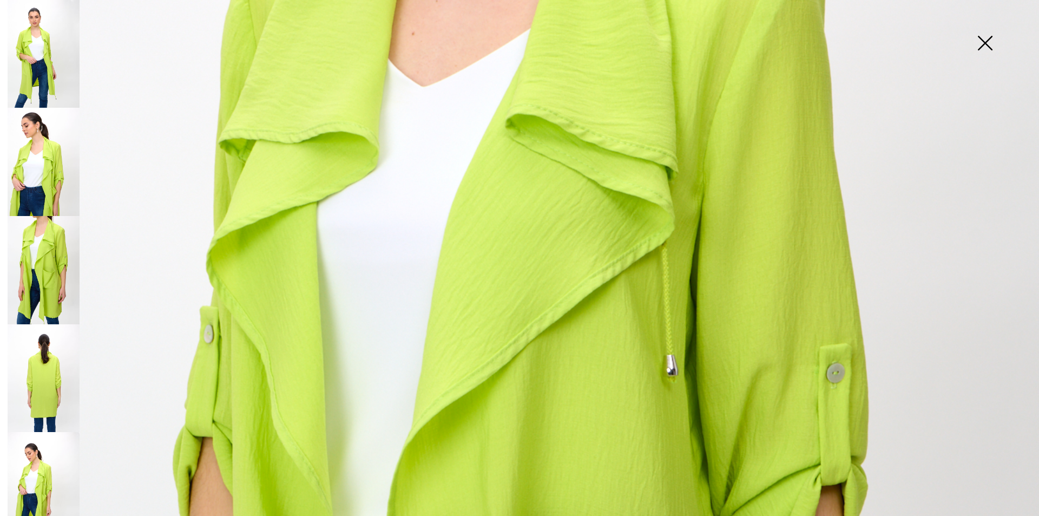
click at [983, 40] on img at bounding box center [985, 44] width 54 height 56
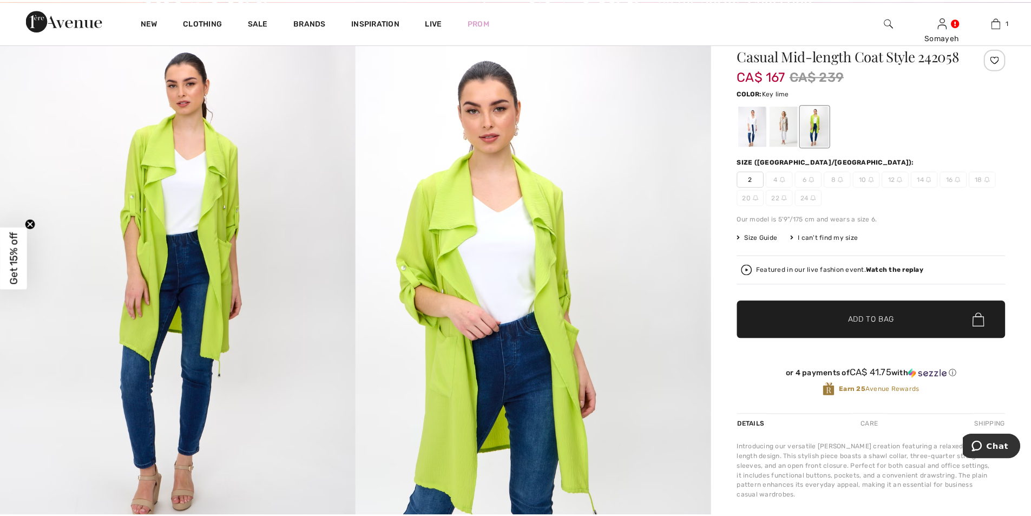
scroll to position [108, 0]
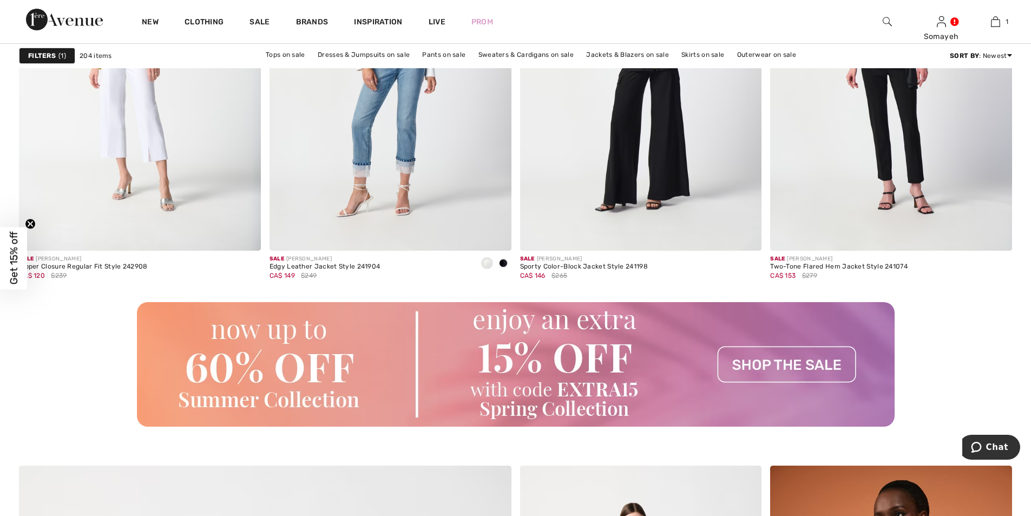
scroll to position [2706, 0]
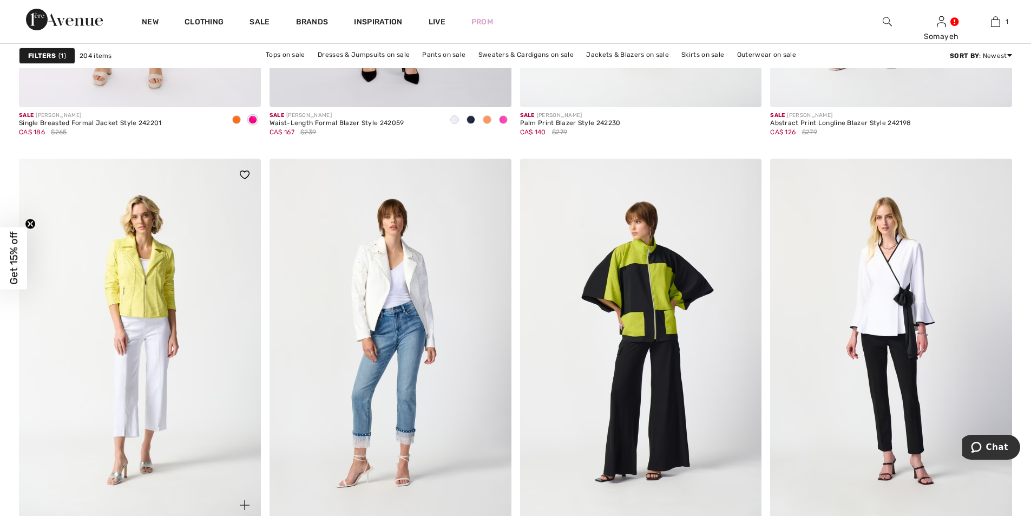
click at [161, 264] on img at bounding box center [140, 340] width 242 height 363
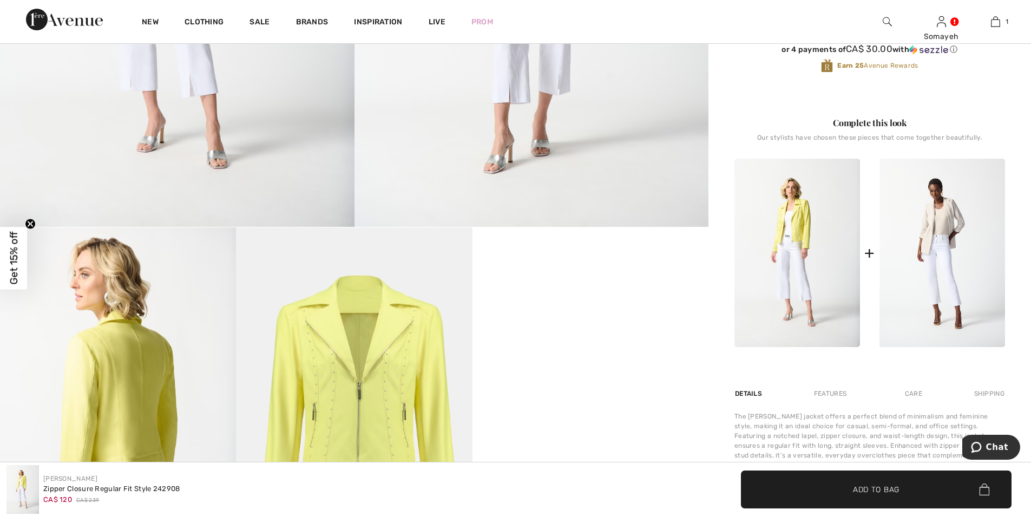
scroll to position [271, 0]
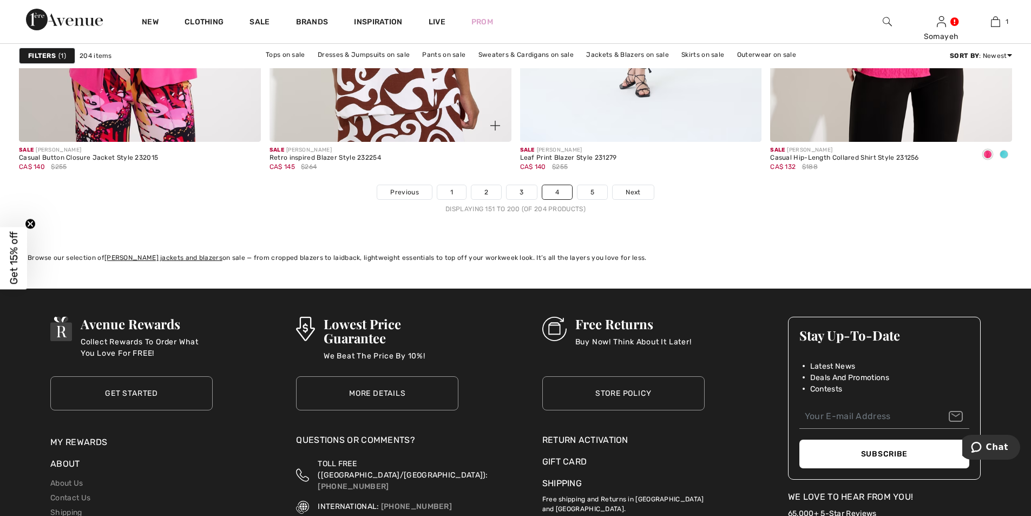
scroll to position [6170, 0]
